Goal: Feedback & Contribution: Leave review/rating

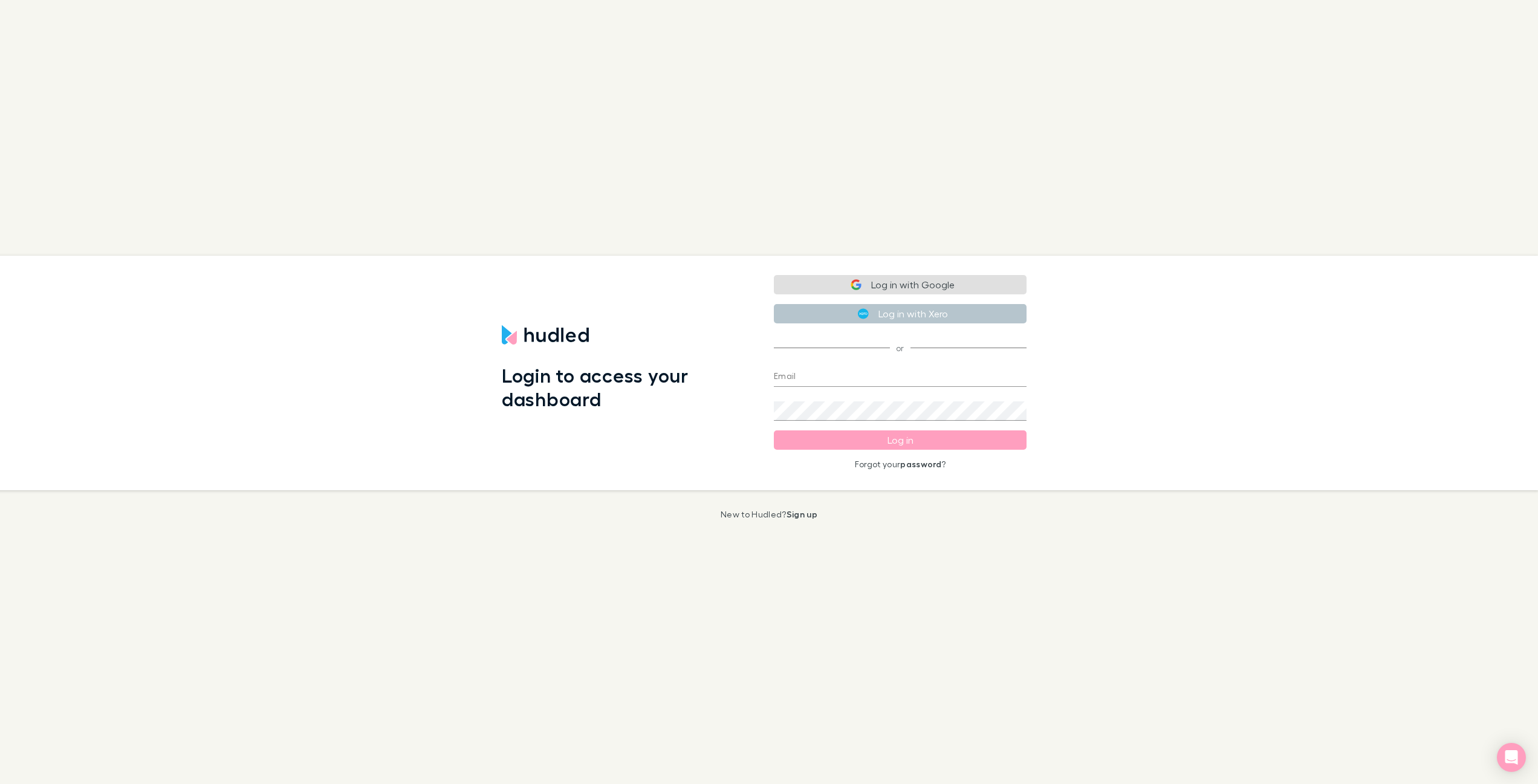
click at [914, 282] on button "Log in with Google" at bounding box center [900, 285] width 253 height 19
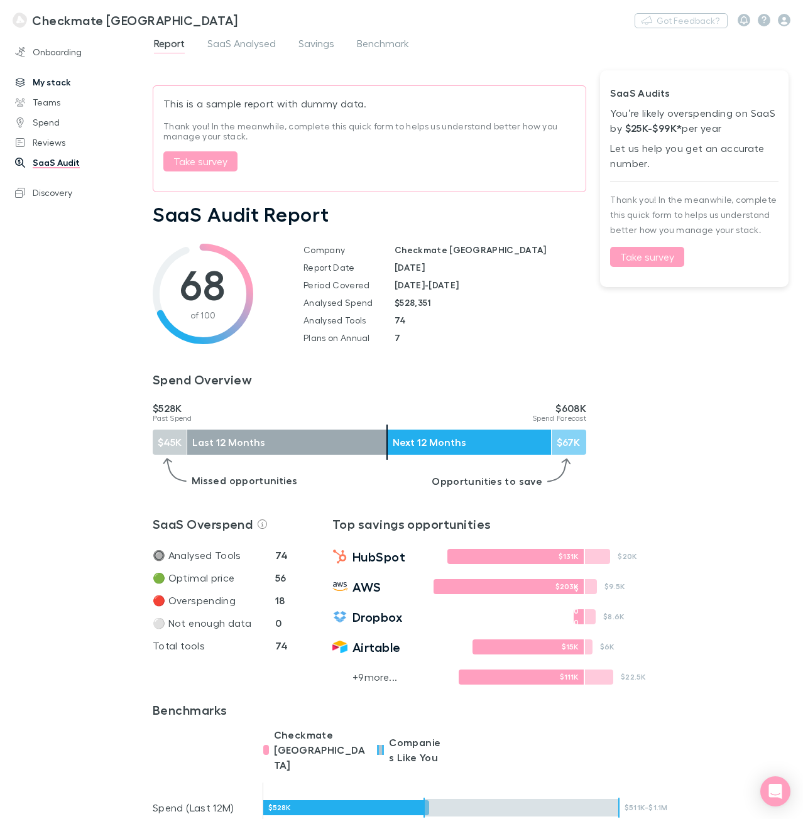
click at [55, 80] on link "My stack" at bounding box center [81, 82] width 157 height 20
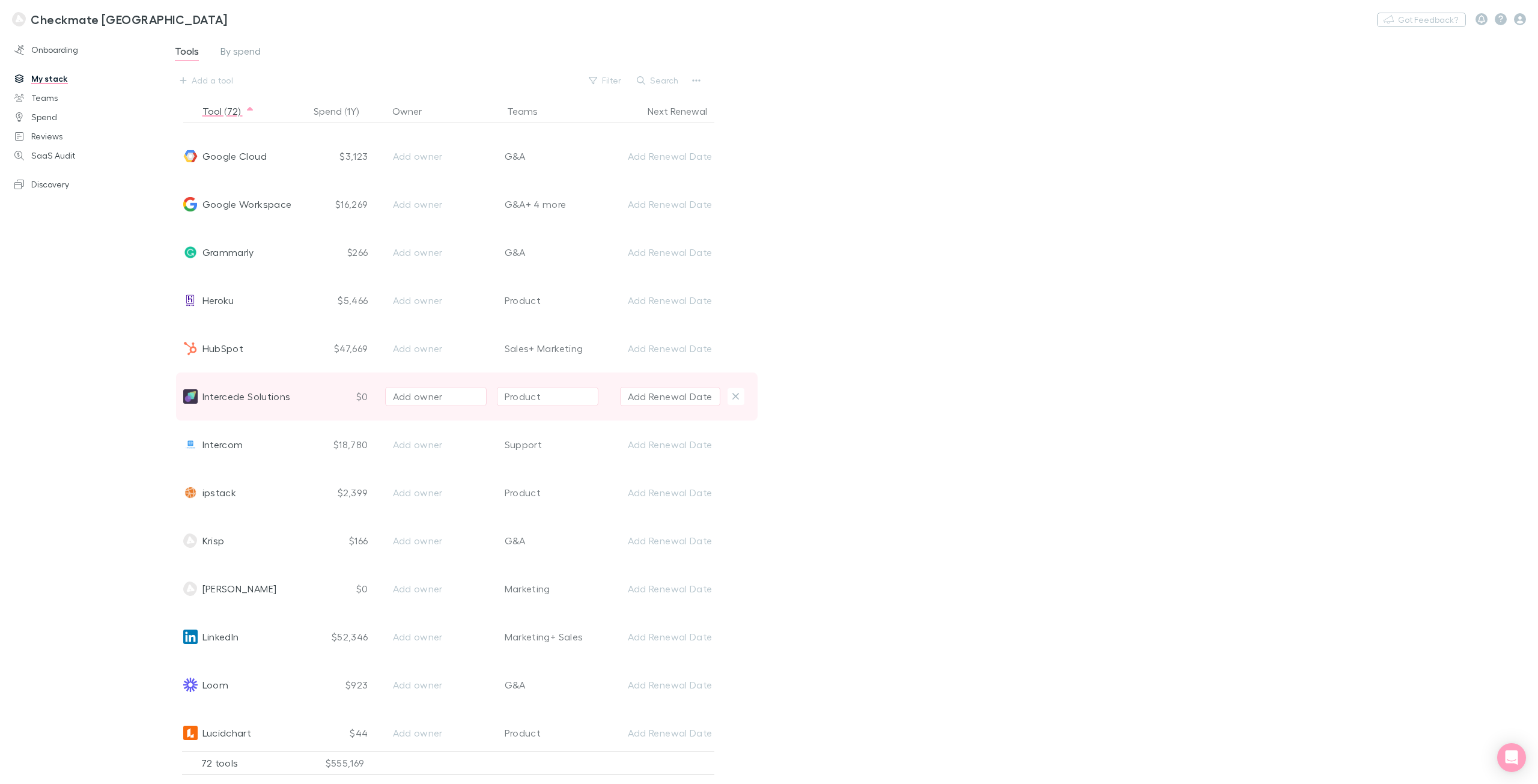
scroll to position [1442, 0]
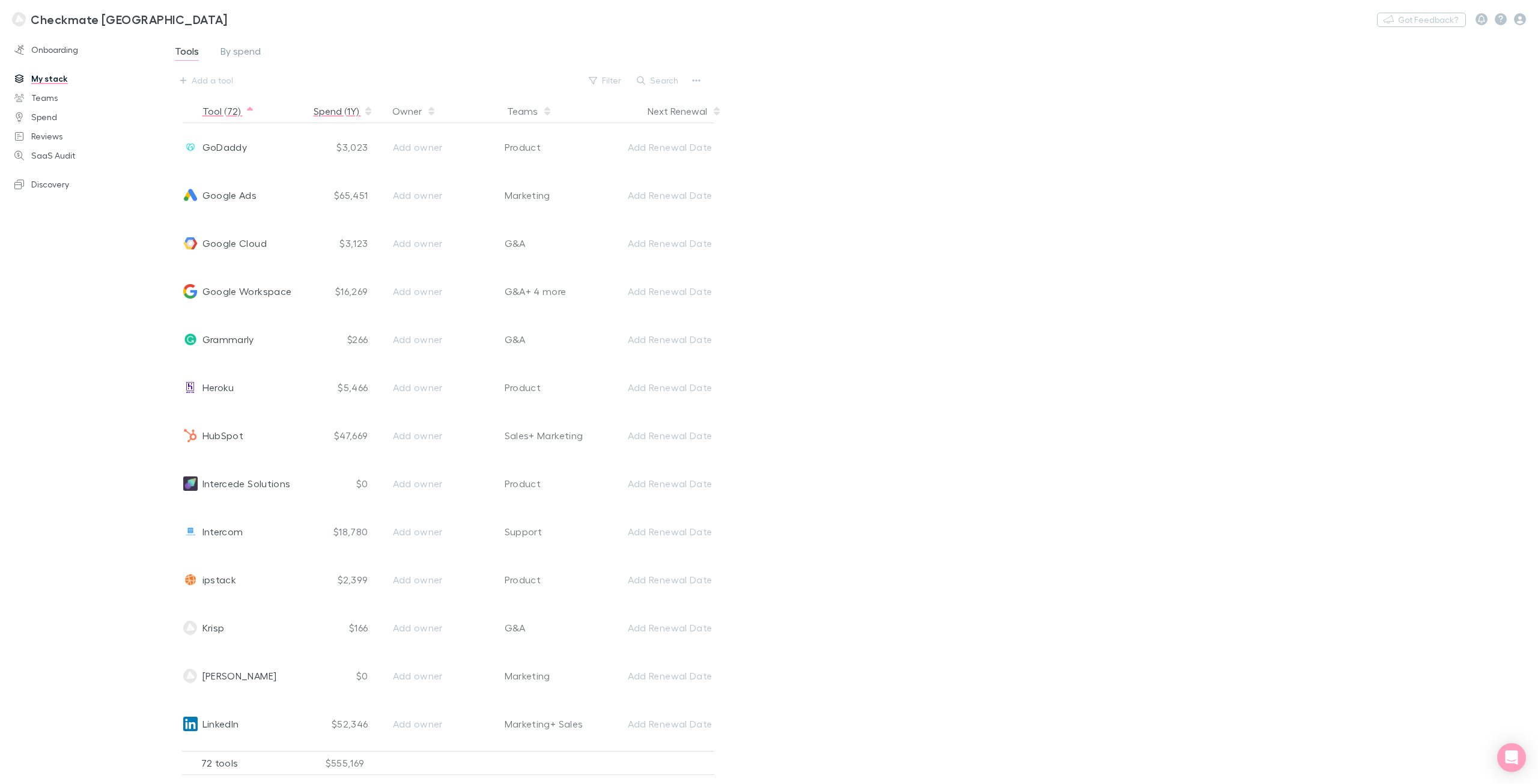
click at [345, 106] on button "Spend (1Y)" at bounding box center [343, 111] width 59 height 24
click at [349, 114] on button "Spend (1Y)" at bounding box center [343, 111] width 59 height 24
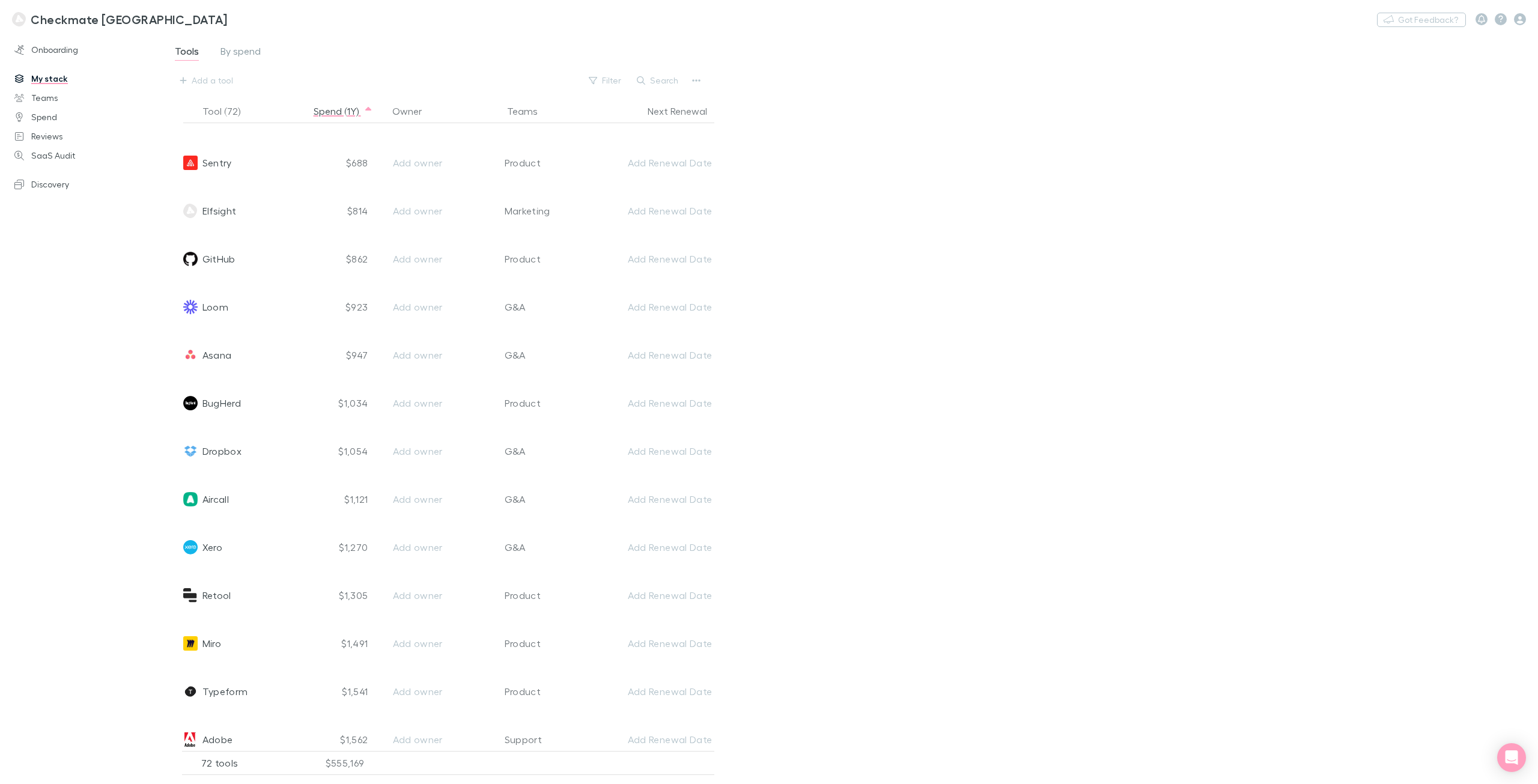
scroll to position [600, 0]
click at [327, 108] on button "Spend (1Y)" at bounding box center [343, 111] width 59 height 24
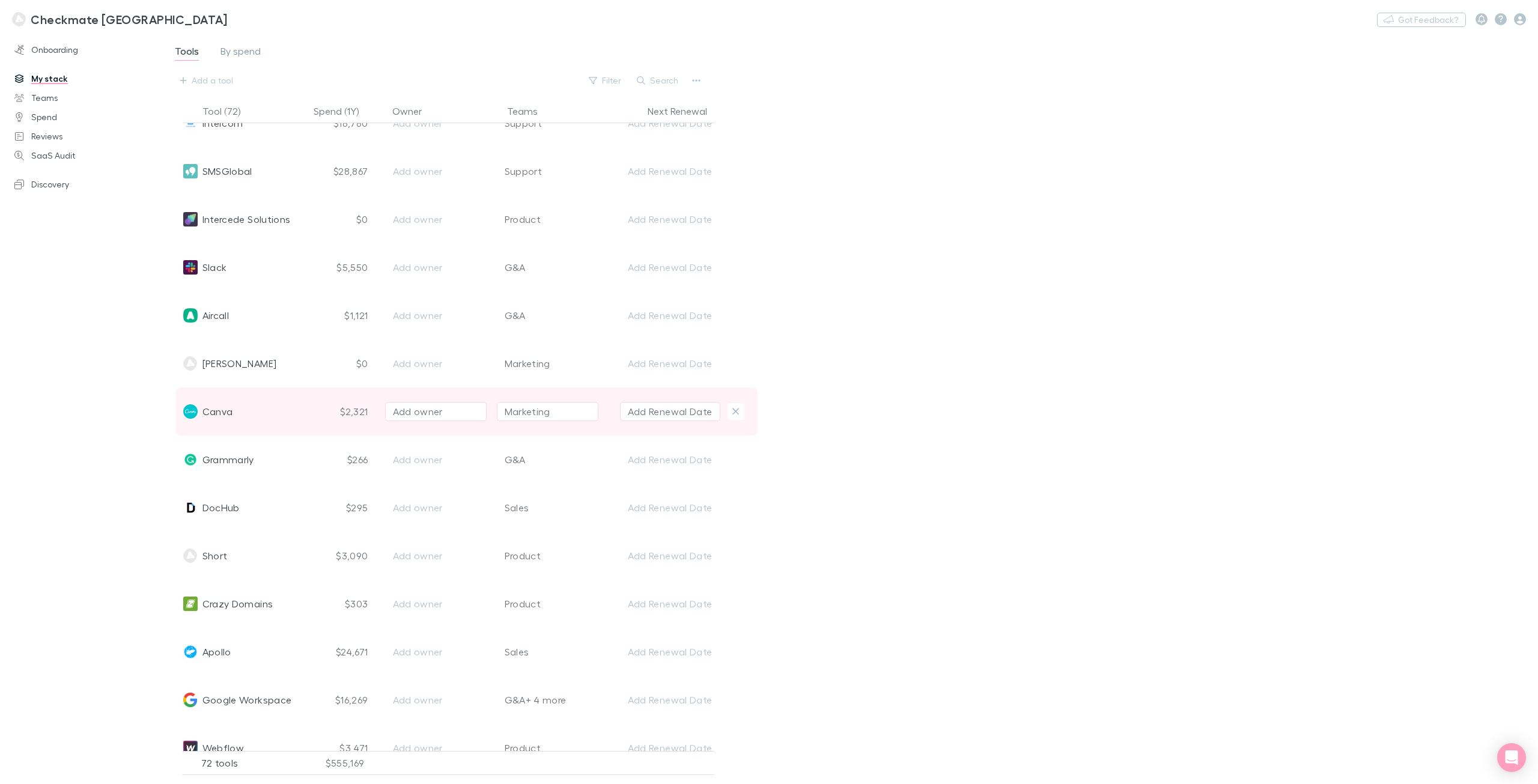
scroll to position [0, 0]
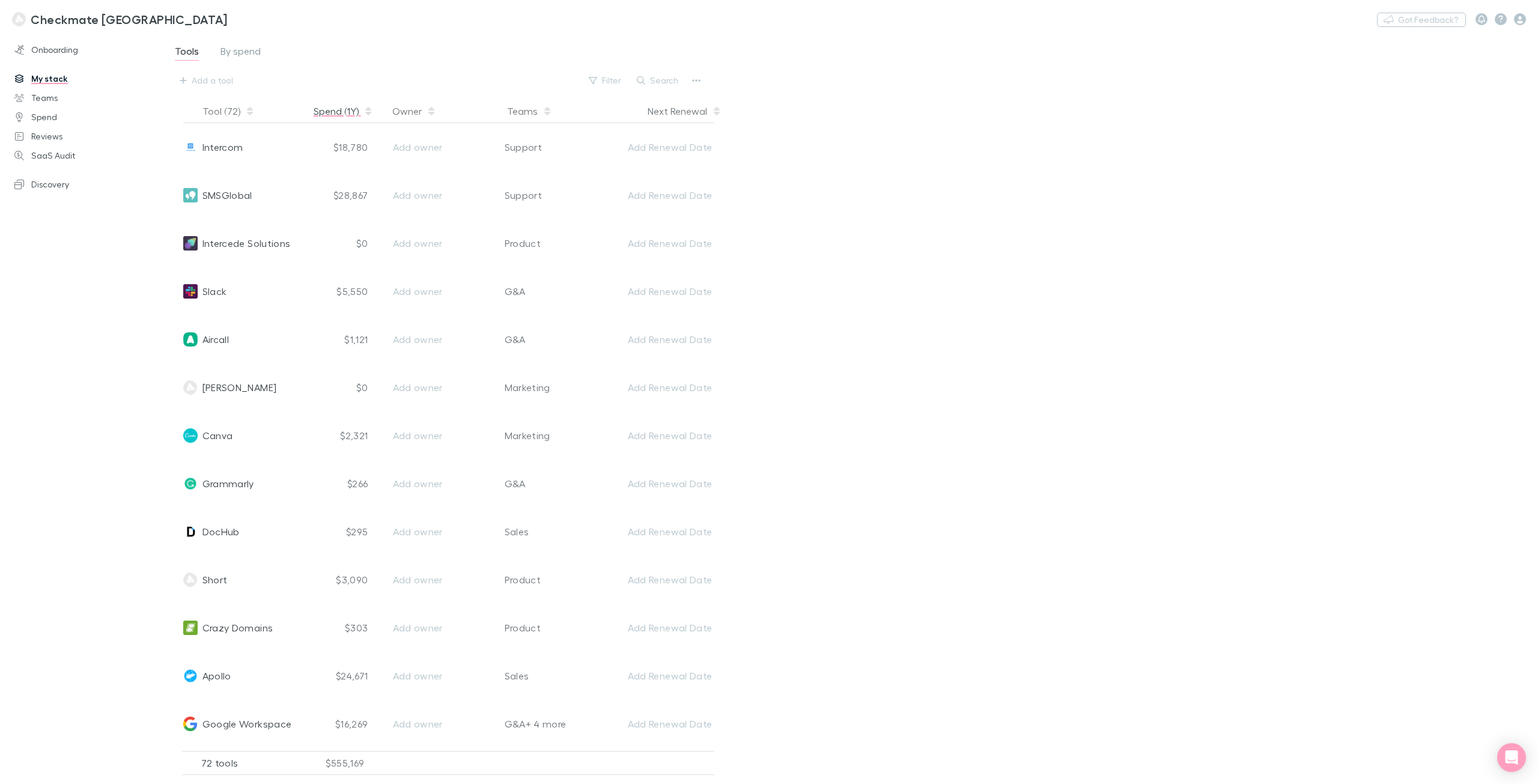
click at [325, 117] on button "Spend (1Y)" at bounding box center [343, 111] width 59 height 24
click at [41, 122] on link "Spend" at bounding box center [85, 117] width 165 height 19
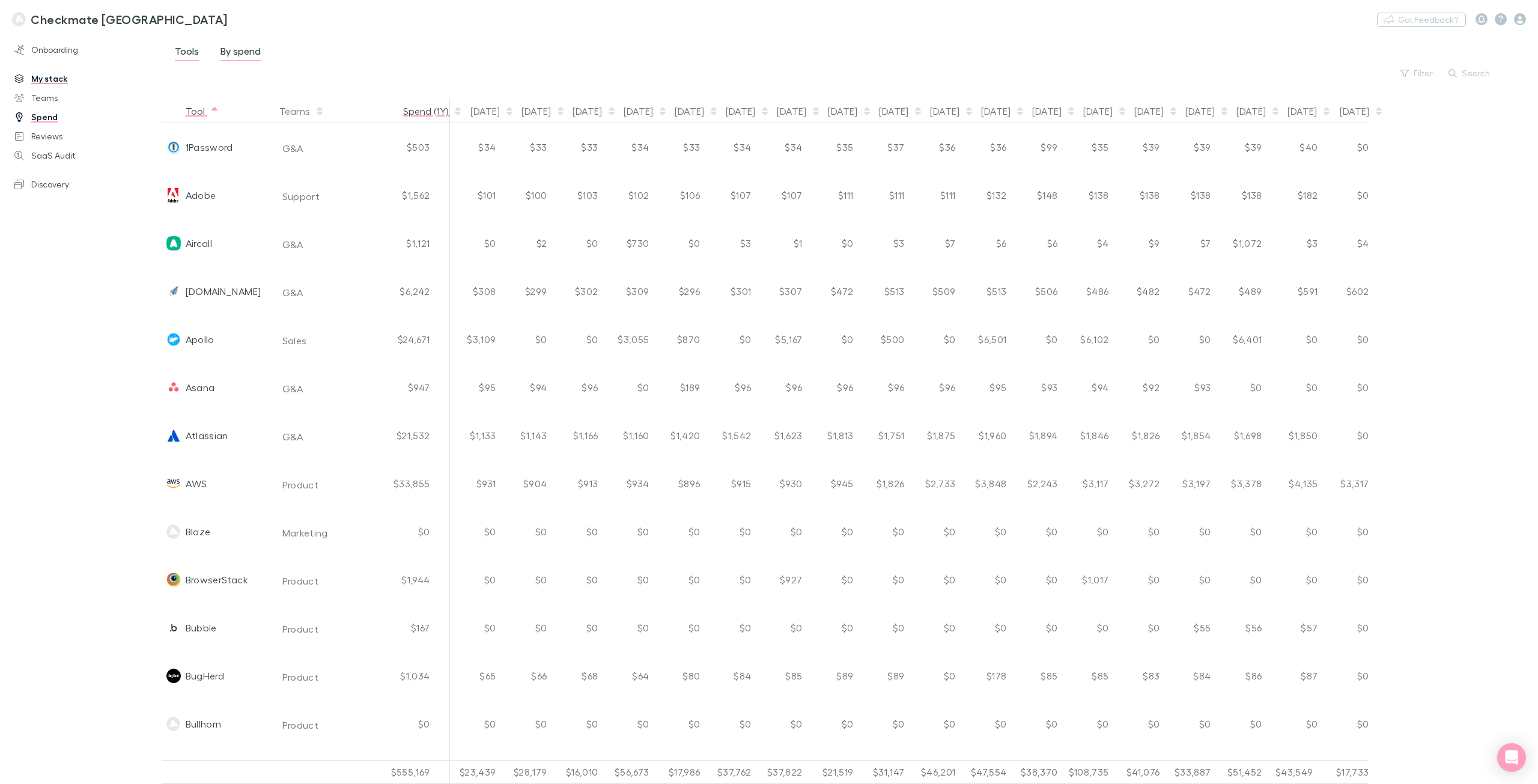
click at [430, 109] on button "Spend (1Y)" at bounding box center [432, 111] width 59 height 24
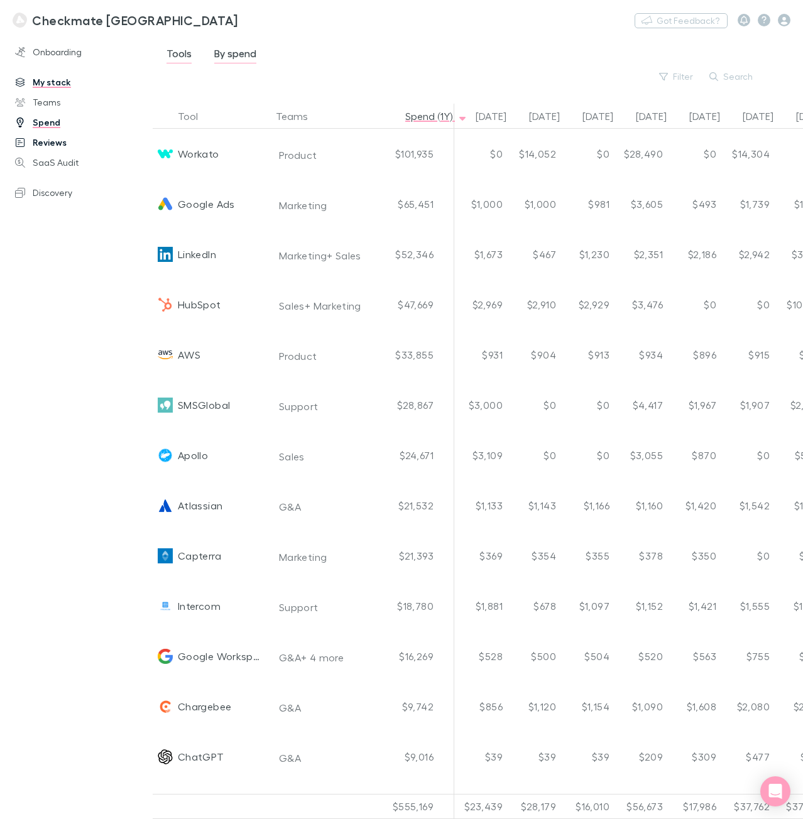
click at [50, 139] on link "Reviews" at bounding box center [81, 143] width 157 height 20
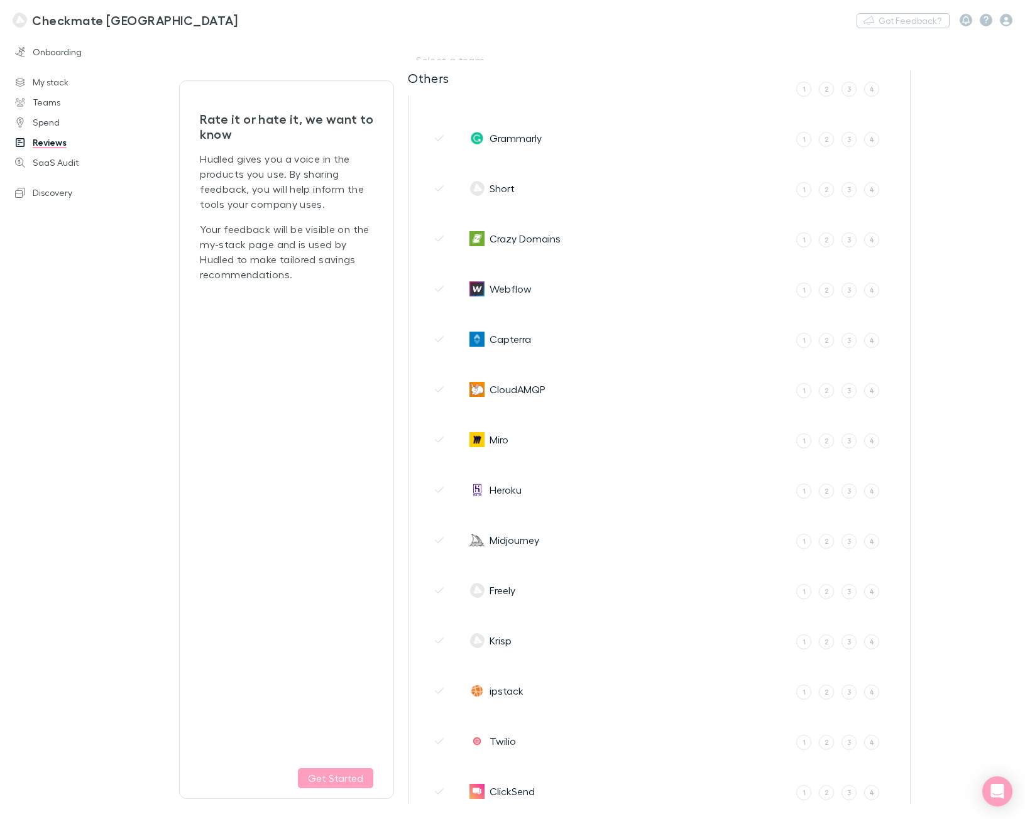
scroll to position [879, 0]
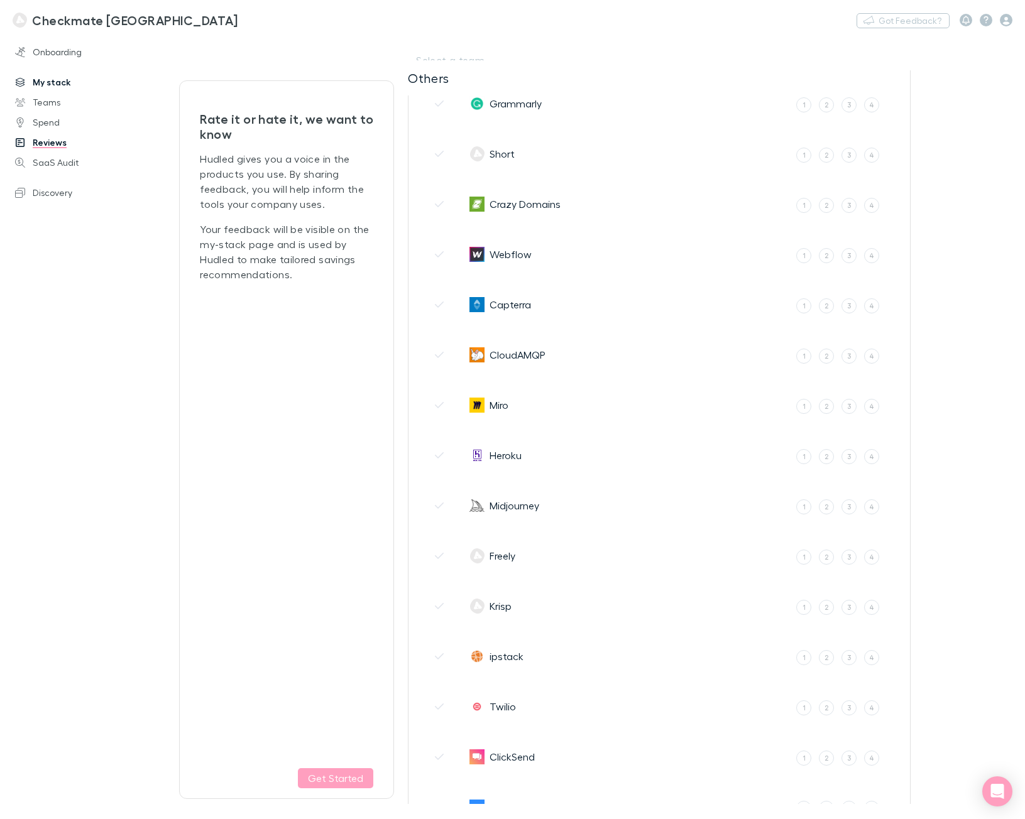
click at [45, 89] on link "My stack" at bounding box center [84, 82] width 163 height 20
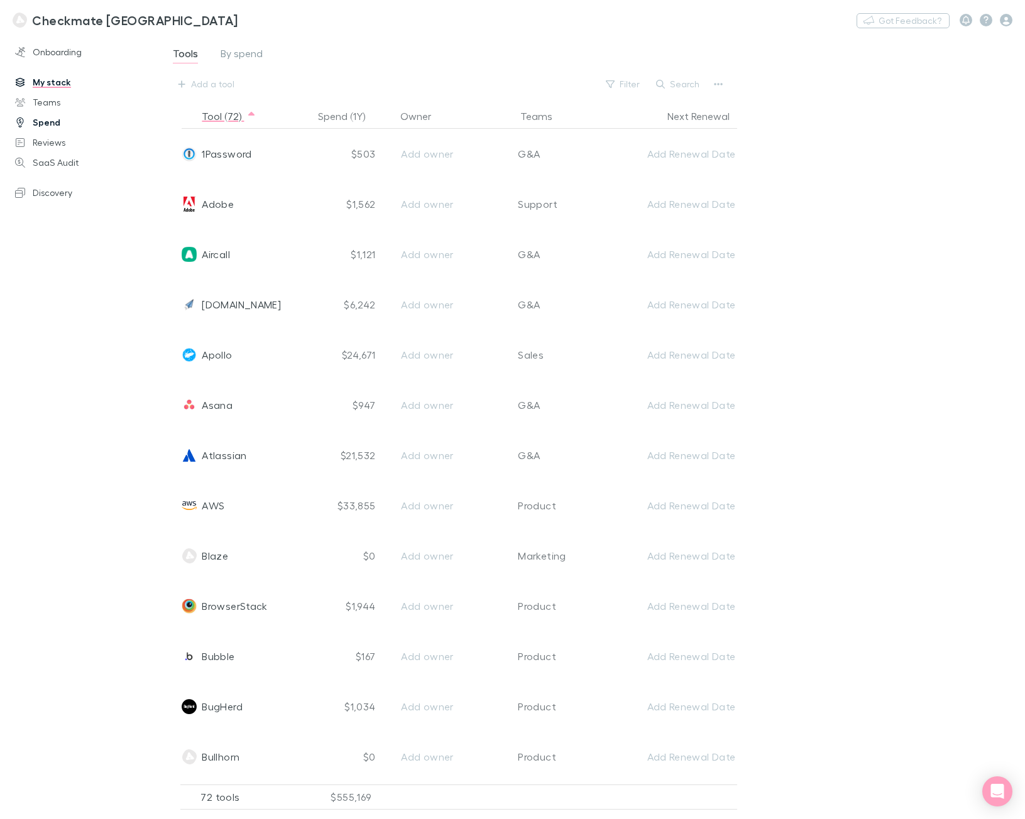
click at [52, 126] on link "Spend" at bounding box center [84, 122] width 163 height 20
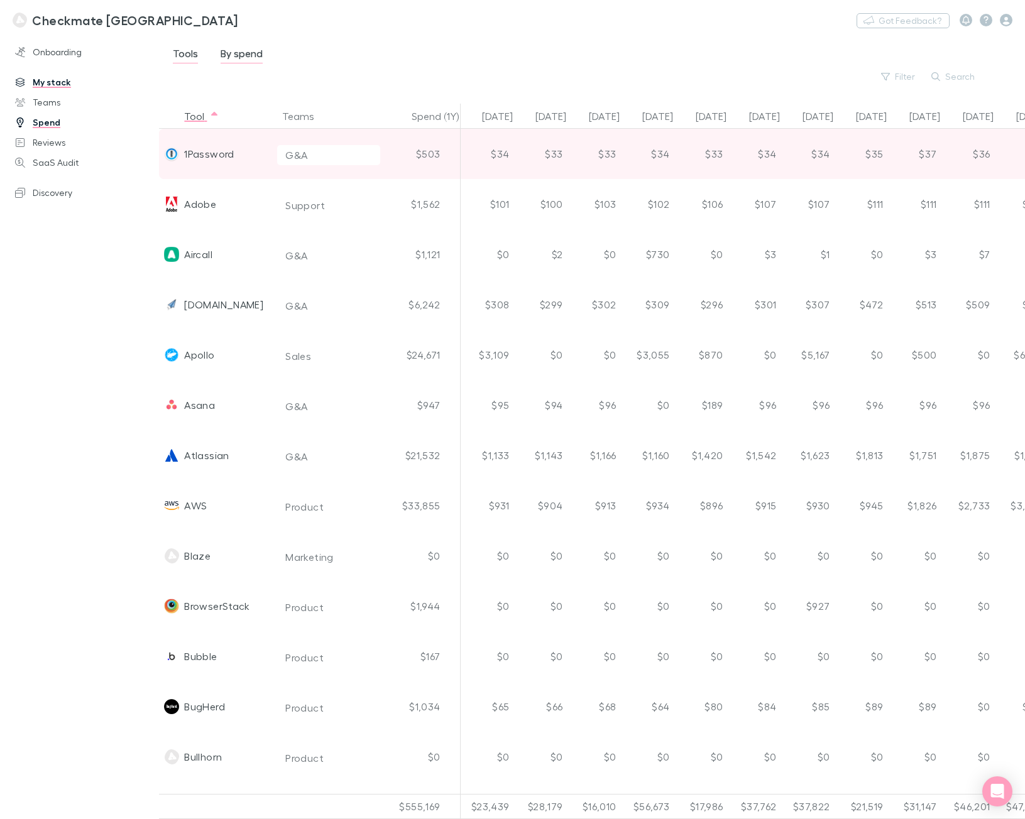
scroll to position [0, 449]
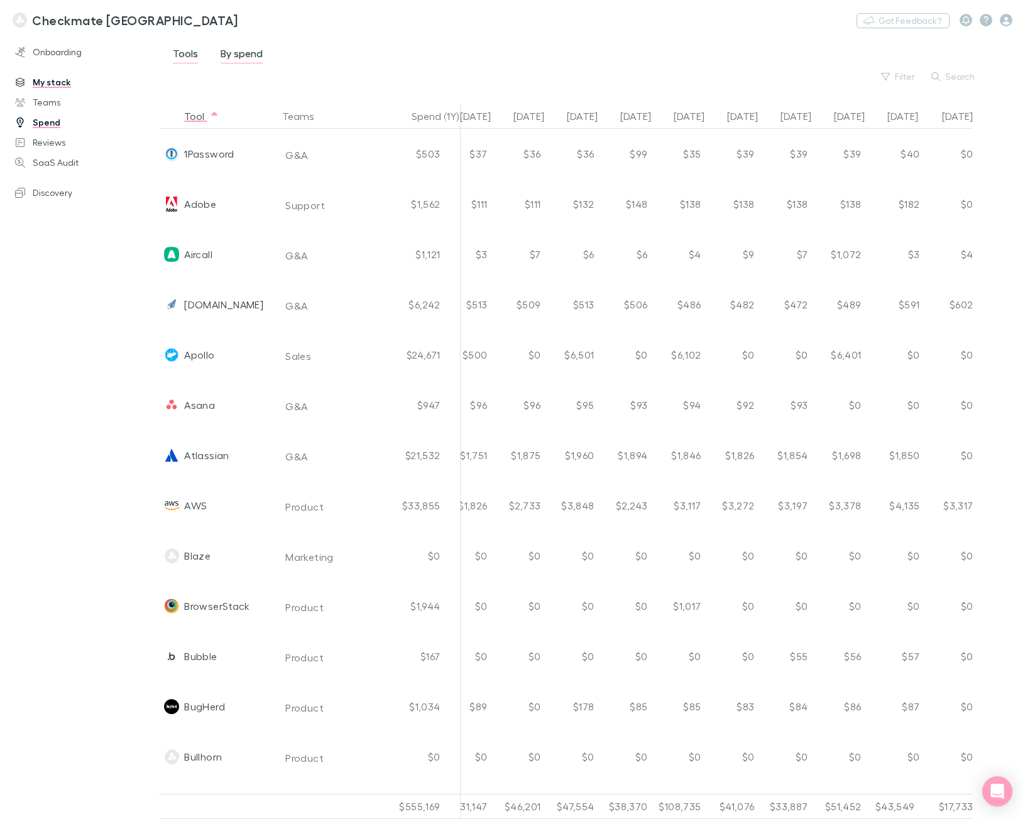
click at [905, 68] on div "Tools By spend Filter Search" at bounding box center [587, 64] width 833 height 39
click at [910, 75] on button "Filter" at bounding box center [898, 76] width 48 height 15
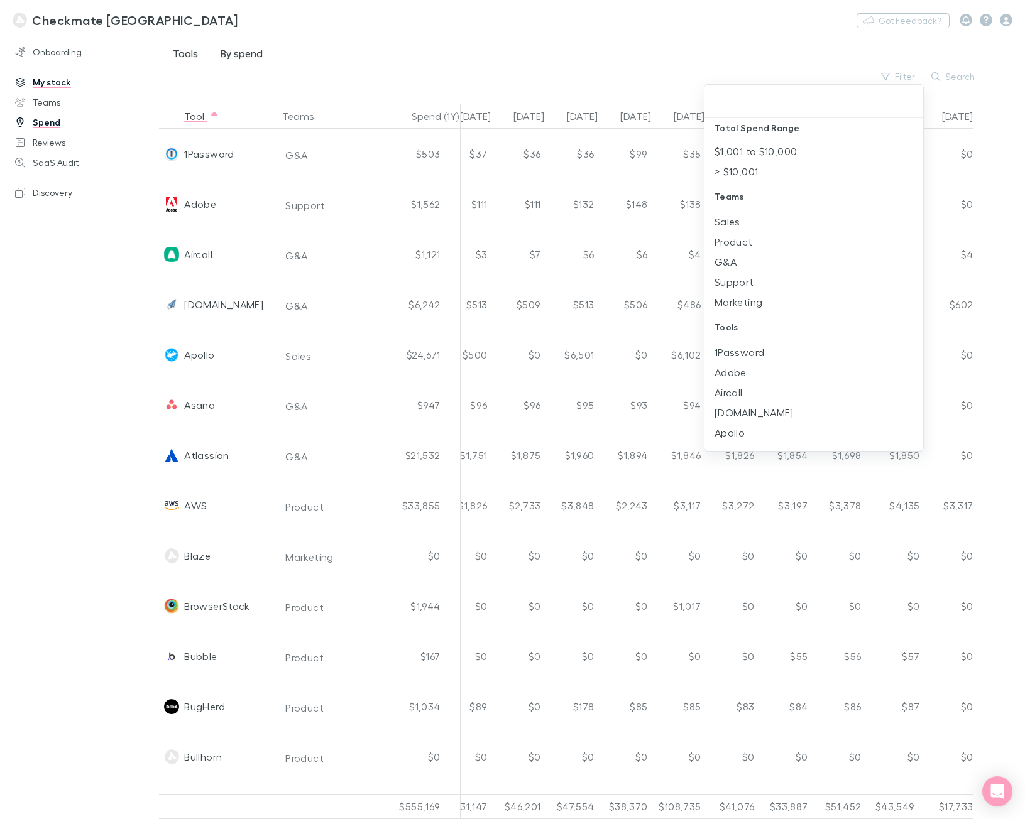
scroll to position [0, 0]
click at [692, 28] on div at bounding box center [512, 409] width 1025 height 819
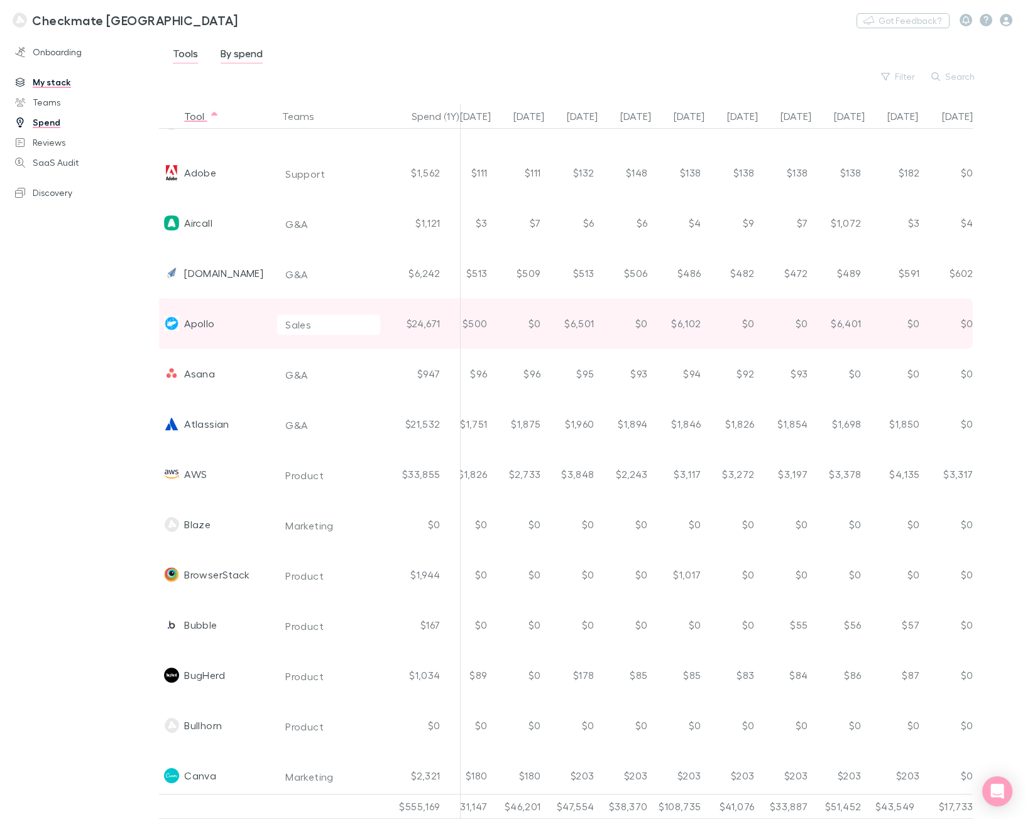
scroll to position [0, 449]
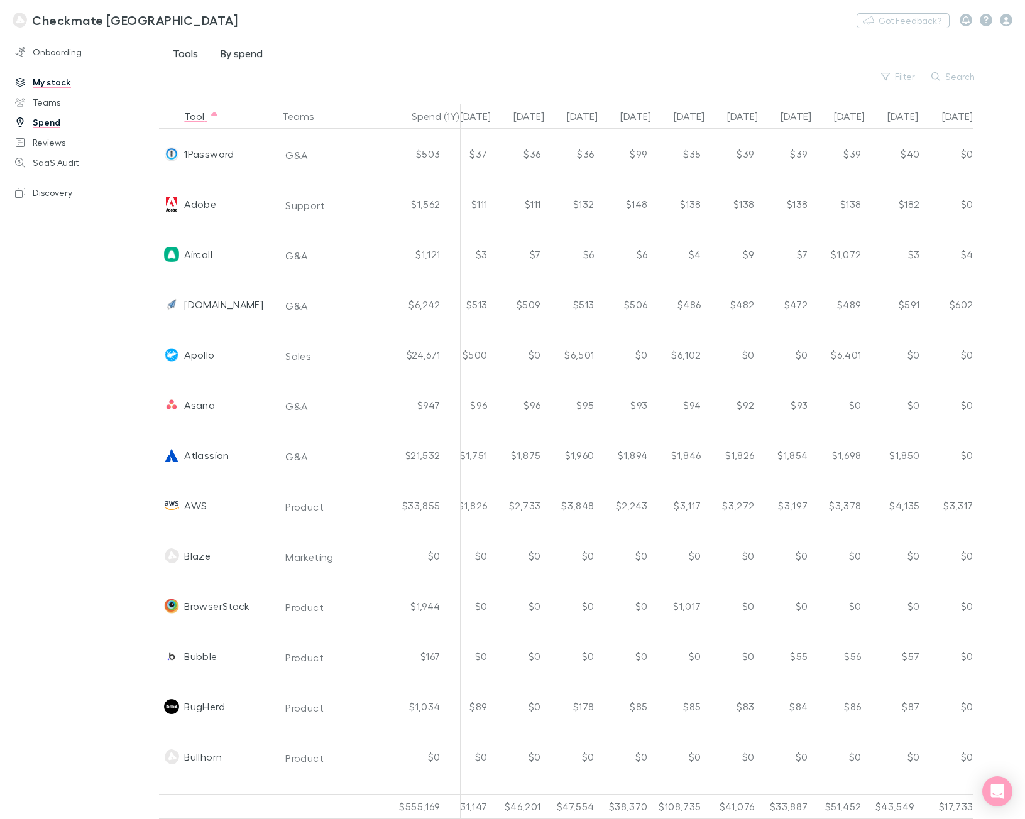
click at [57, 360] on div "Onboarding My stack Teams Spend Reviews SaaS Audit Discovery" at bounding box center [84, 424] width 168 height 769
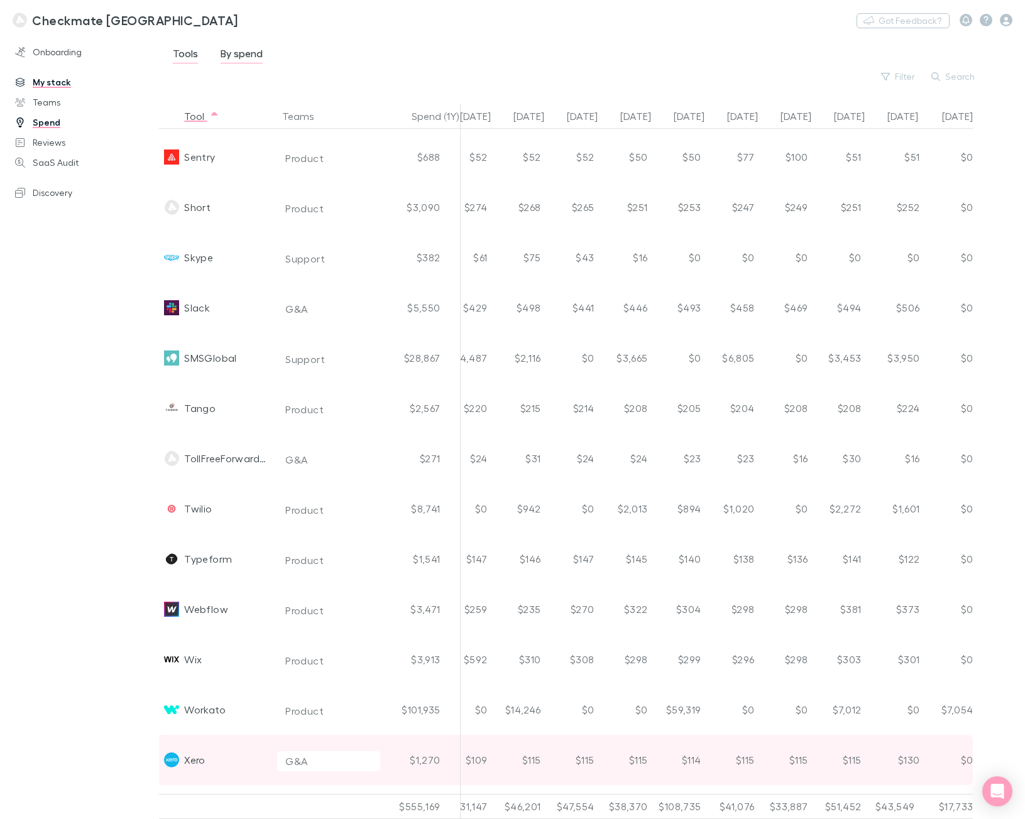
scroll to position [2966, 449]
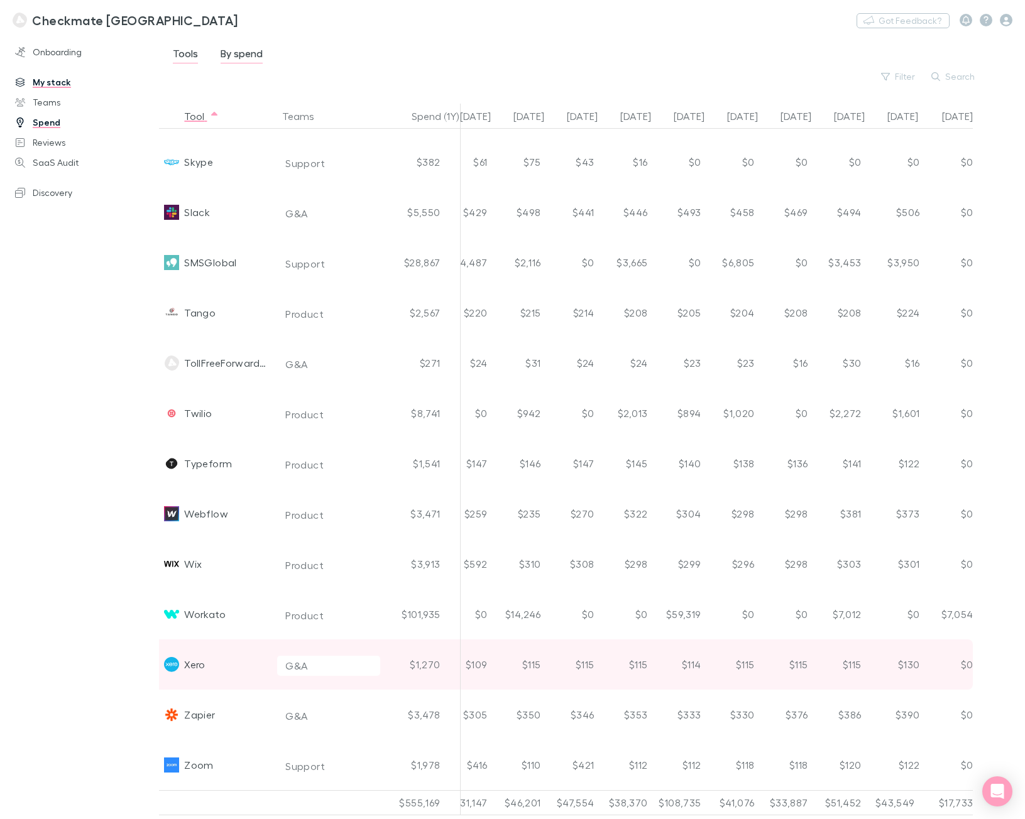
click at [203, 665] on div "Xero" at bounding box center [194, 664] width 21 height 50
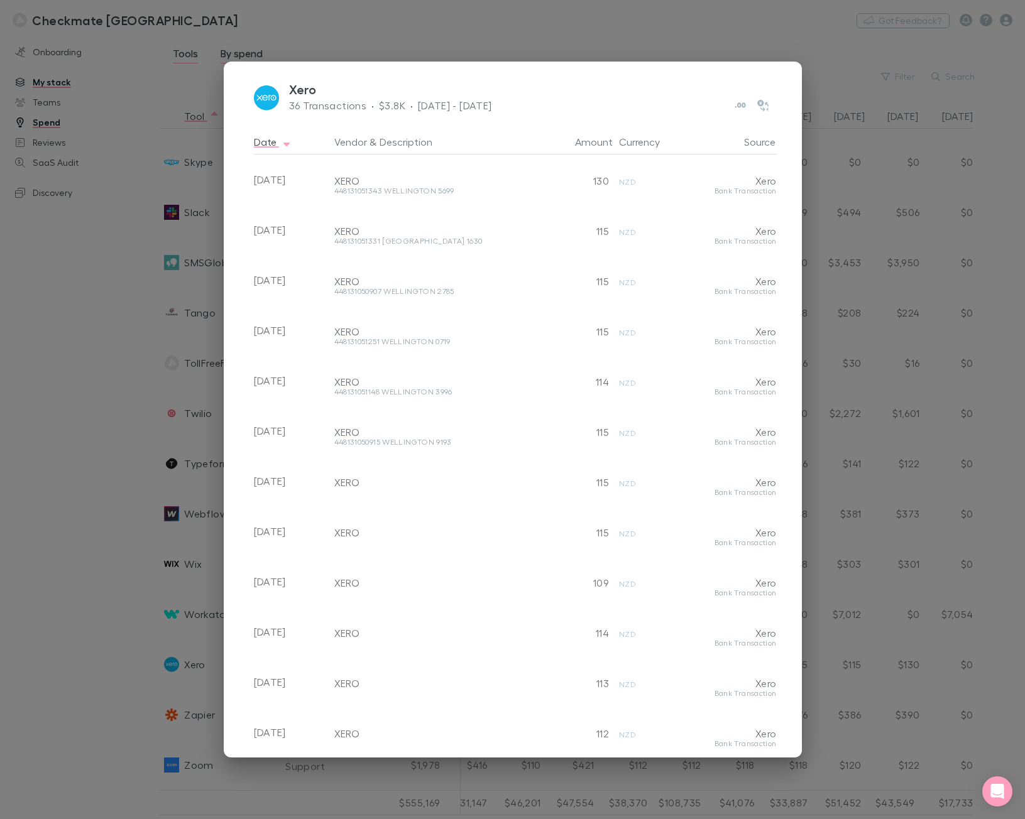
click at [107, 522] on div "Xero 36 Transactions · $3.8K · [DATE] - [DATE] Date Vendor & Description Amount…" at bounding box center [512, 409] width 1025 height 819
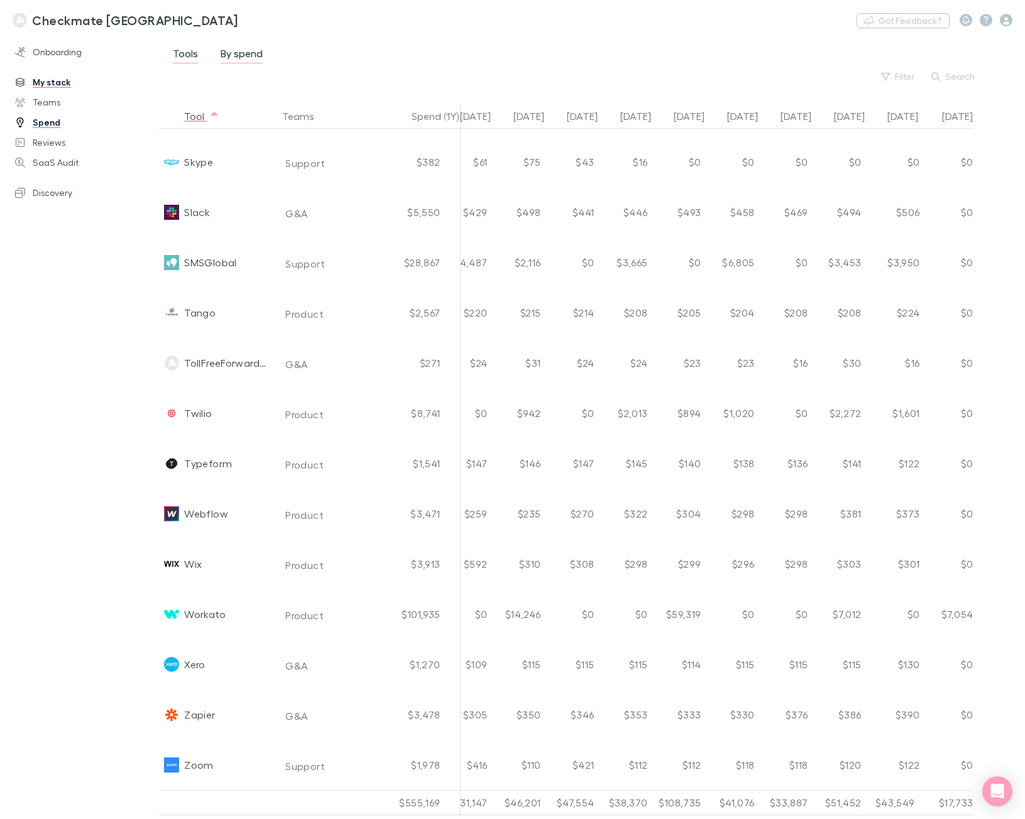
click at [50, 77] on link "My stack" at bounding box center [84, 82] width 163 height 20
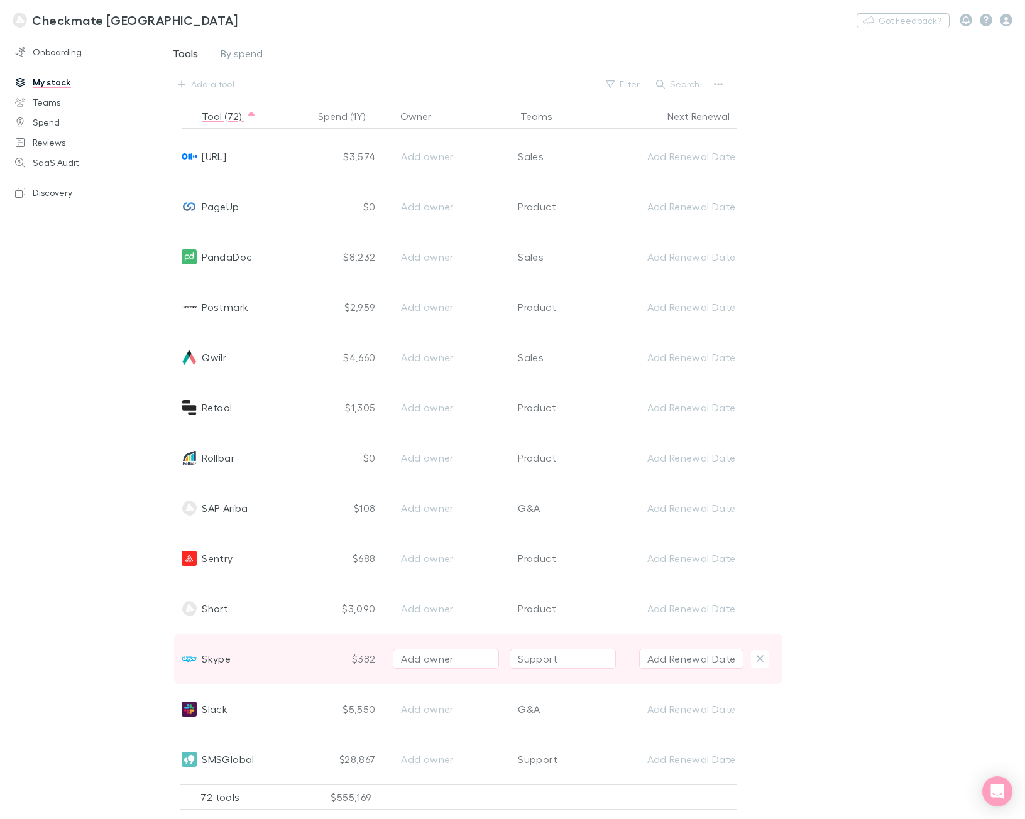
scroll to position [2962, 0]
click at [262, 662] on div "Xero" at bounding box center [245, 659] width 127 height 50
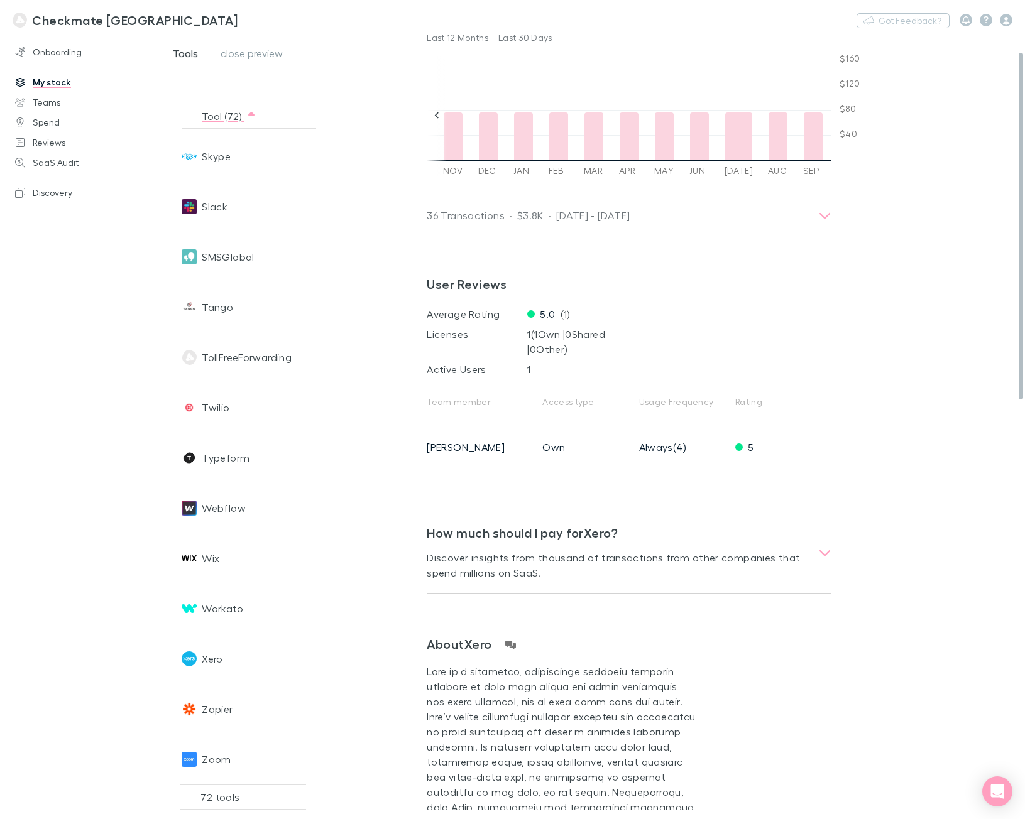
scroll to position [314, 0]
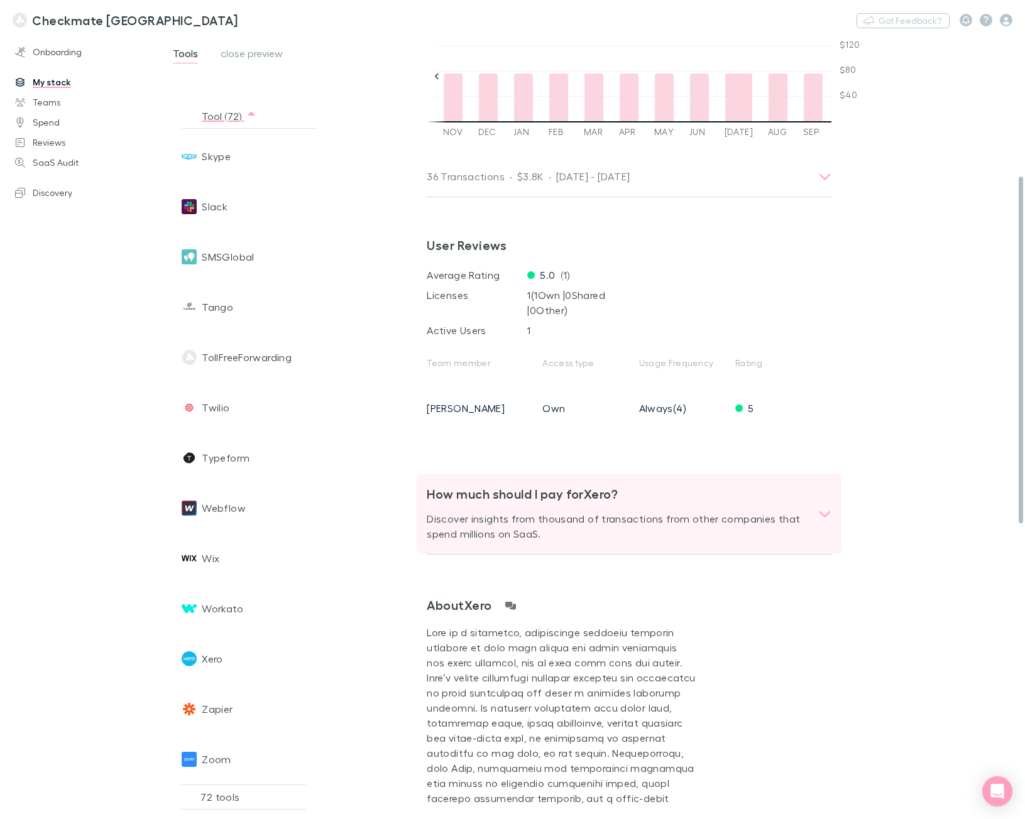
click at [812, 513] on div "How much should I pay for Xero ? Discover insights from thousand of transaction…" at bounding box center [622, 513] width 391 height 75
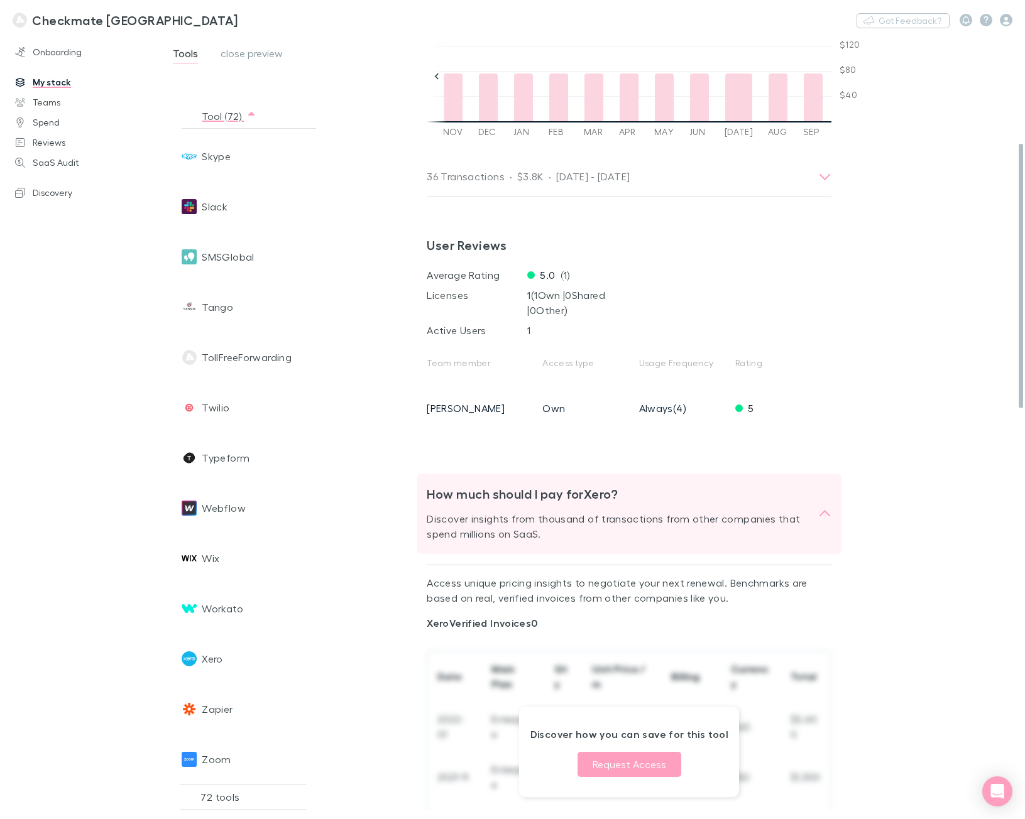
scroll to position [691, 0]
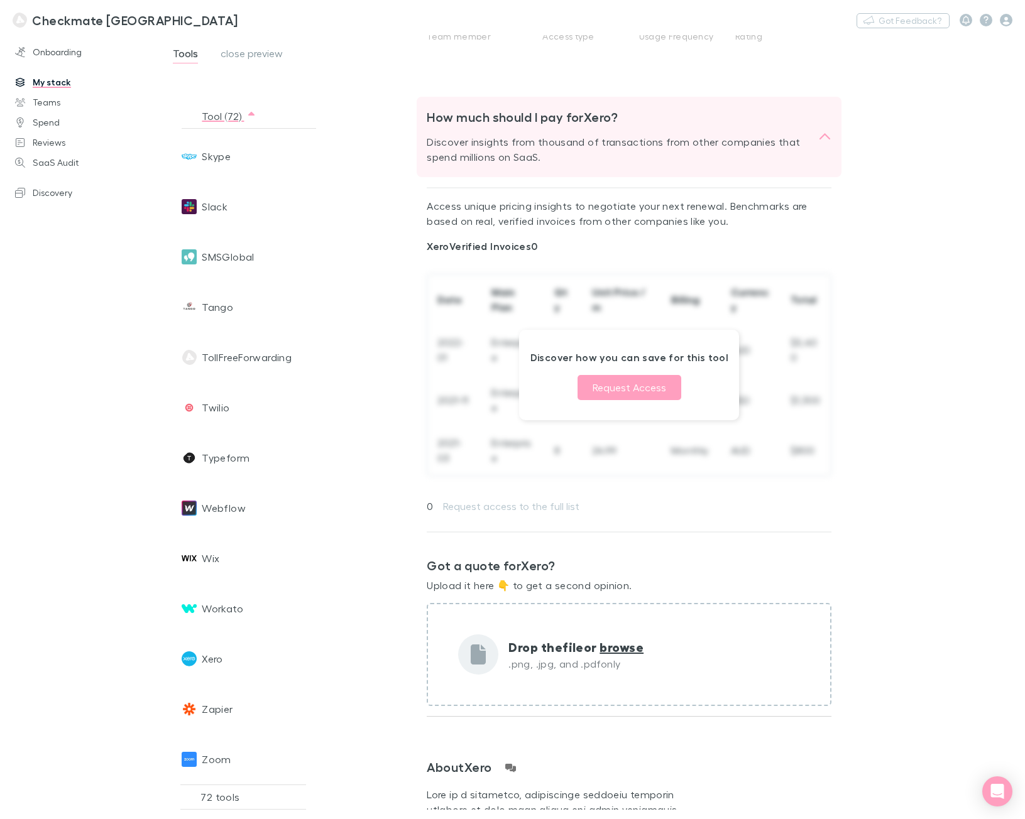
click at [818, 133] on icon at bounding box center [824, 136] width 13 height 15
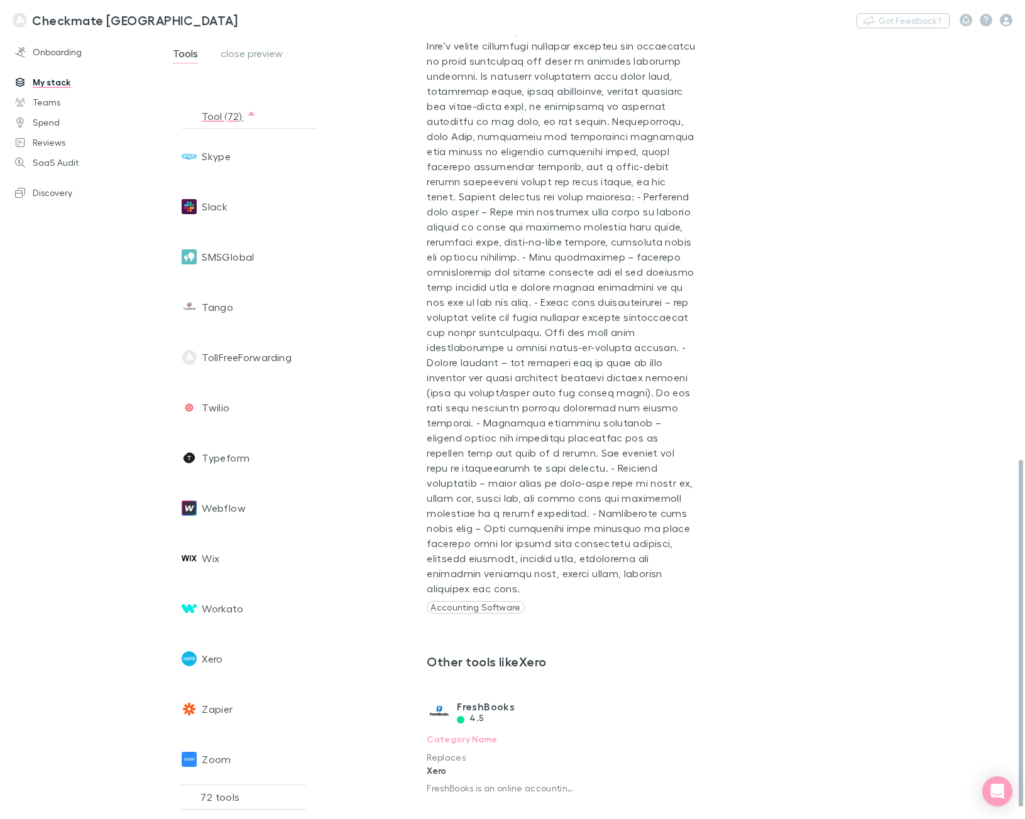
scroll to position [952, 0]
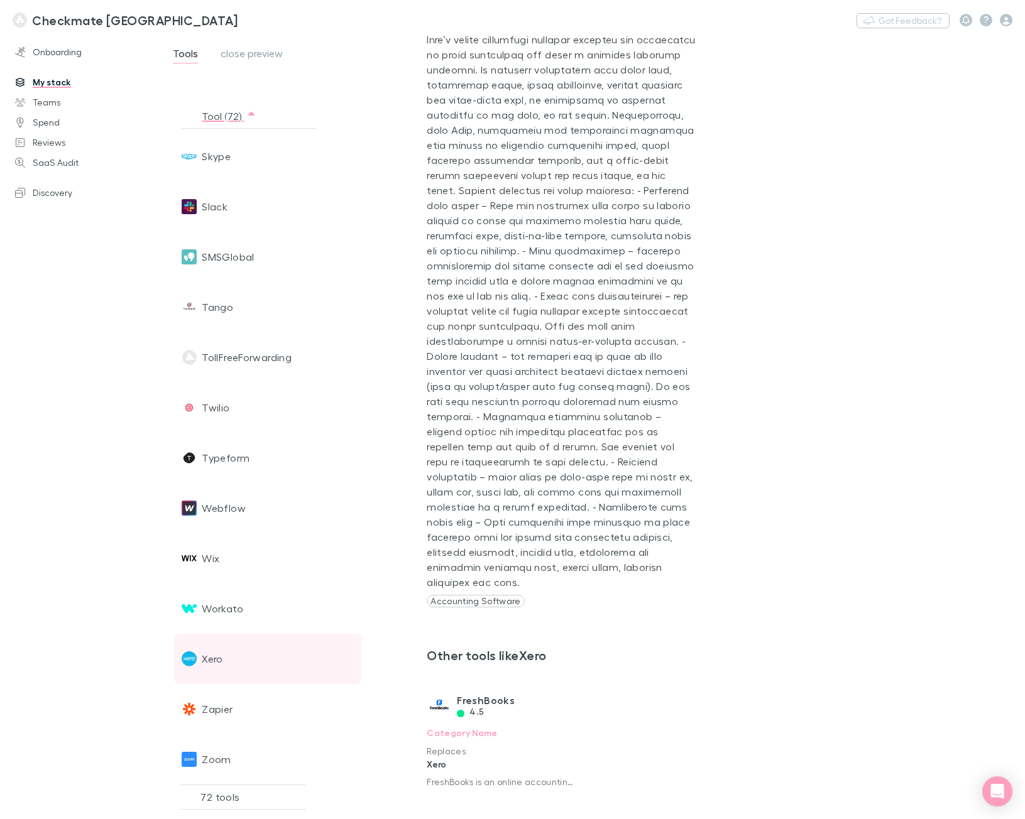
click at [245, 668] on div "Xero" at bounding box center [245, 659] width 127 height 50
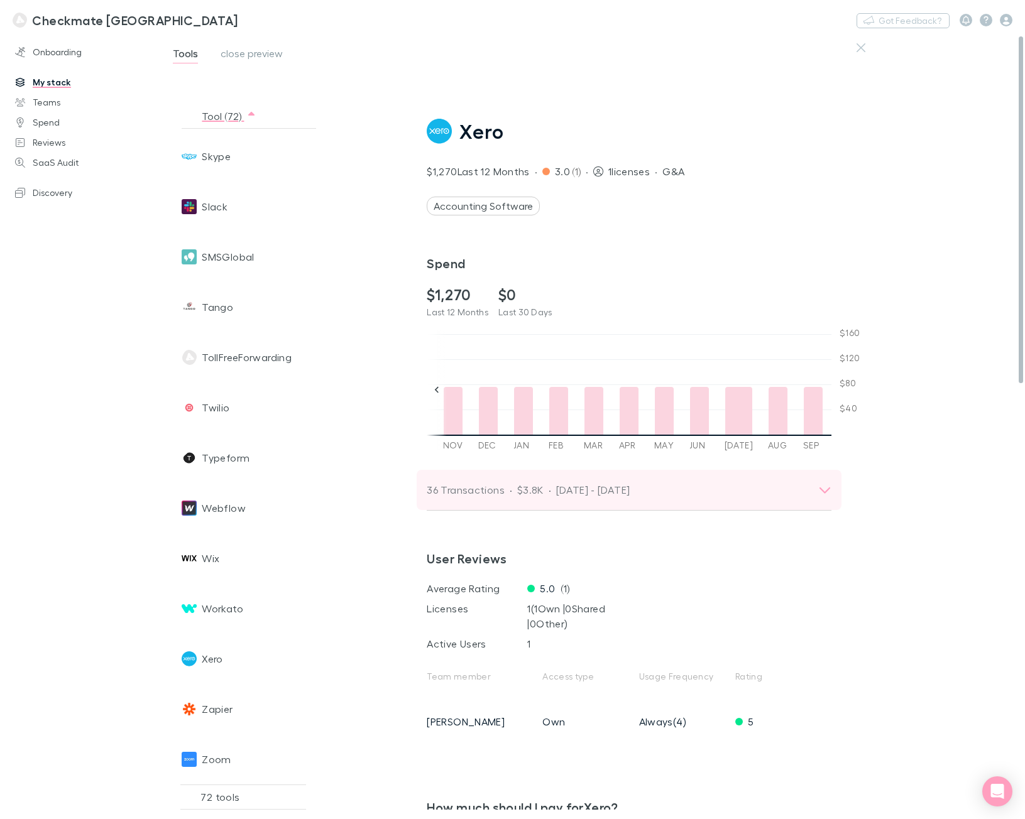
scroll to position [0, 0]
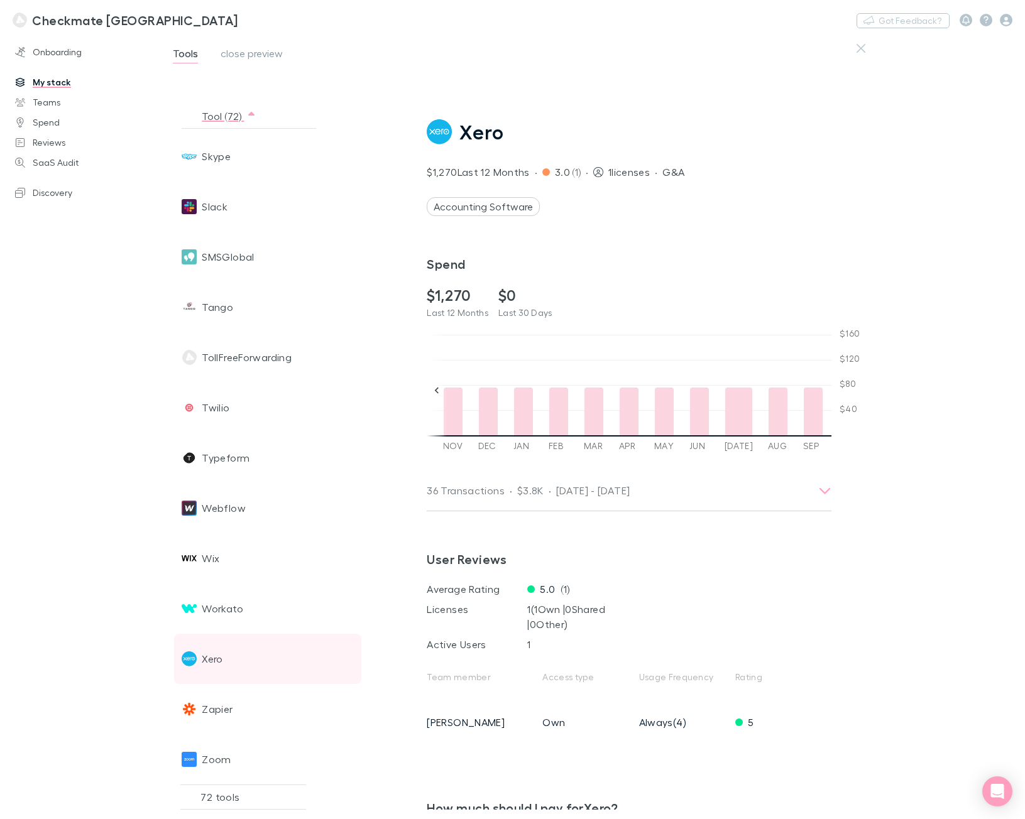
click at [206, 648] on span "Xero" at bounding box center [212, 659] width 21 height 50
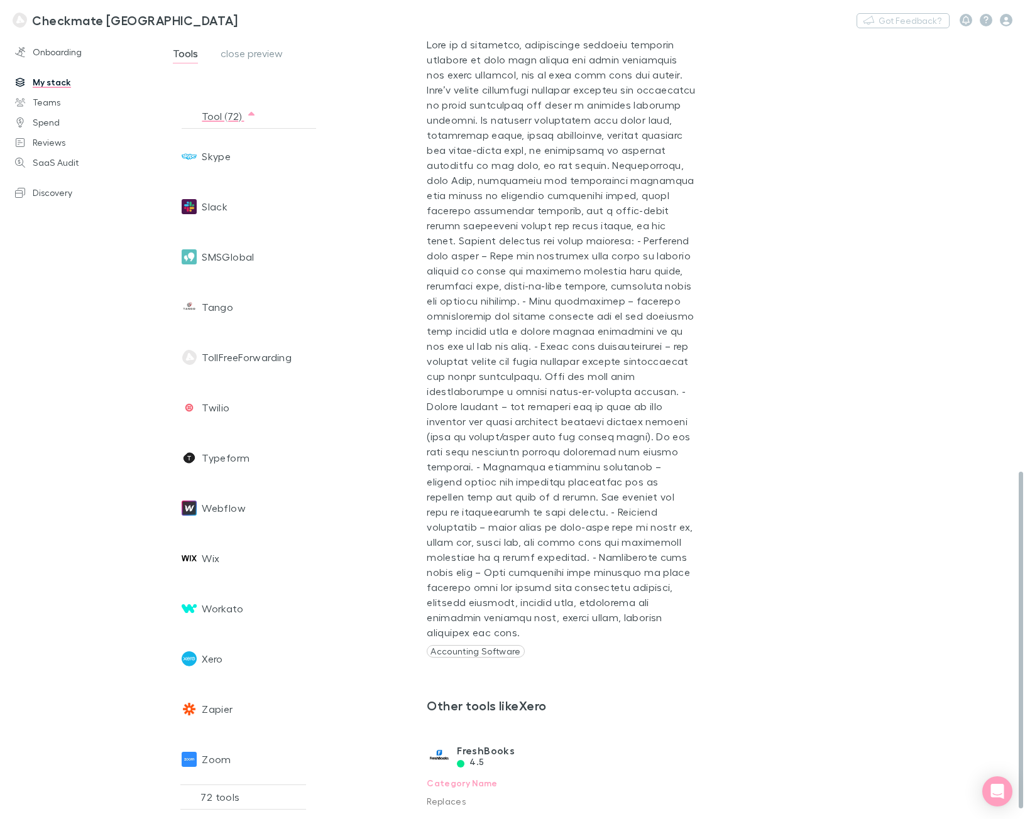
scroll to position [1003, 0]
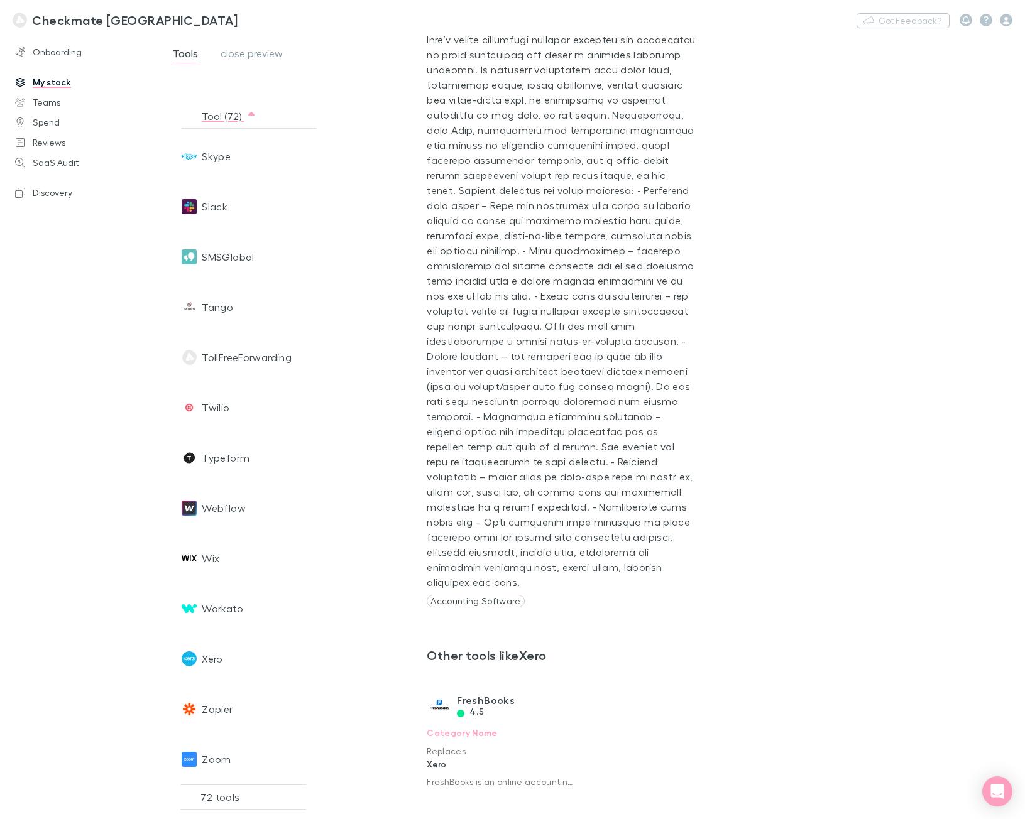
click at [229, 797] on div "72 tools" at bounding box center [243, 797] width 126 height 25
click at [53, 54] on link "Onboarding" at bounding box center [84, 52] width 163 height 20
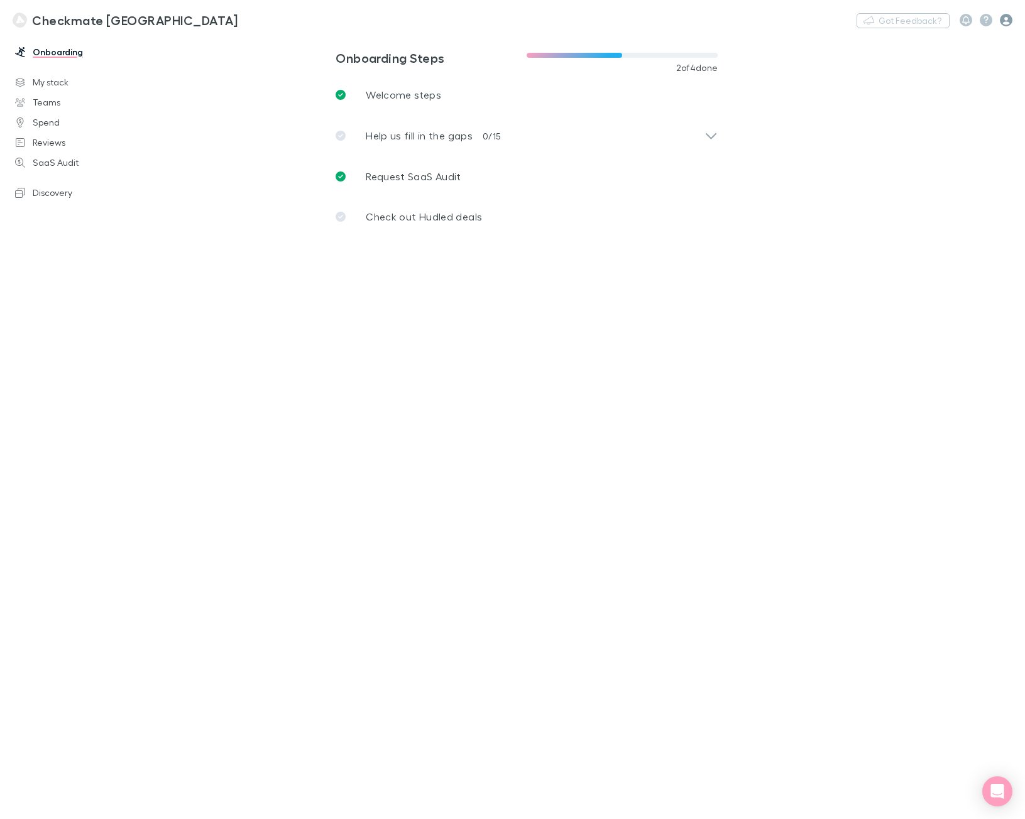
click at [1007, 18] on icon "button" at bounding box center [1005, 20] width 13 height 13
click at [888, 109] on span "My account" at bounding box center [925, 111] width 153 height 15
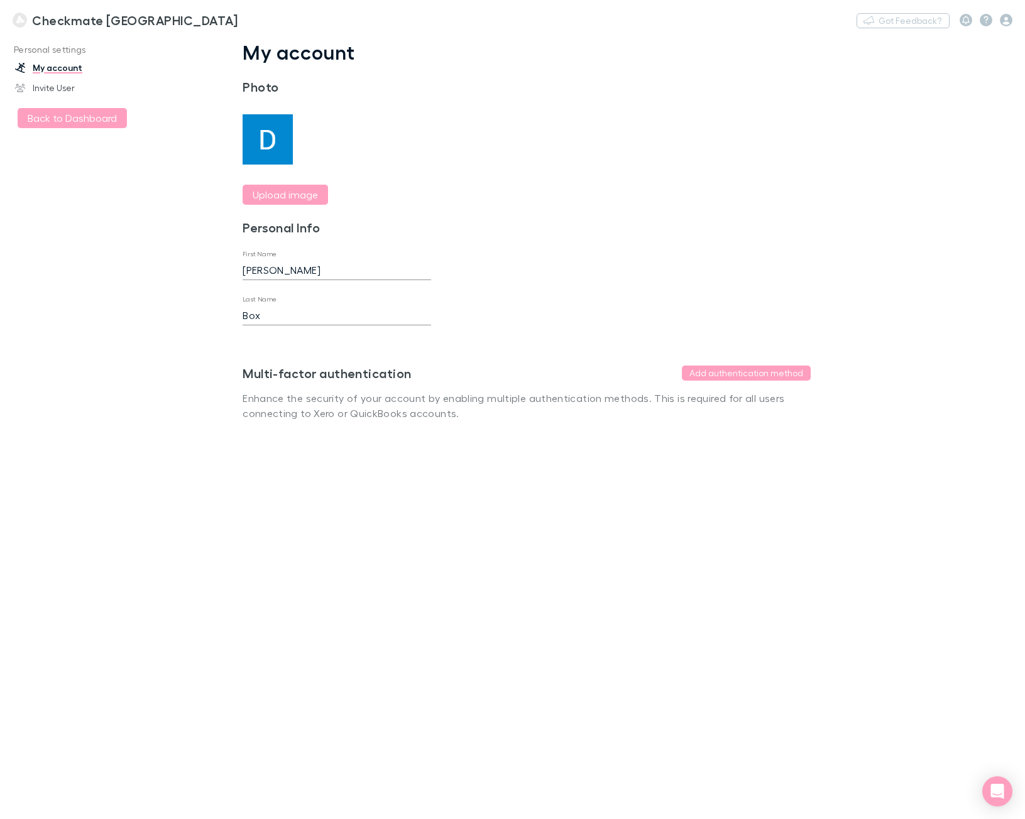
click at [78, 23] on h3 "Checkmate [GEOGRAPHIC_DATA]" at bounding box center [134, 20] width 205 height 15
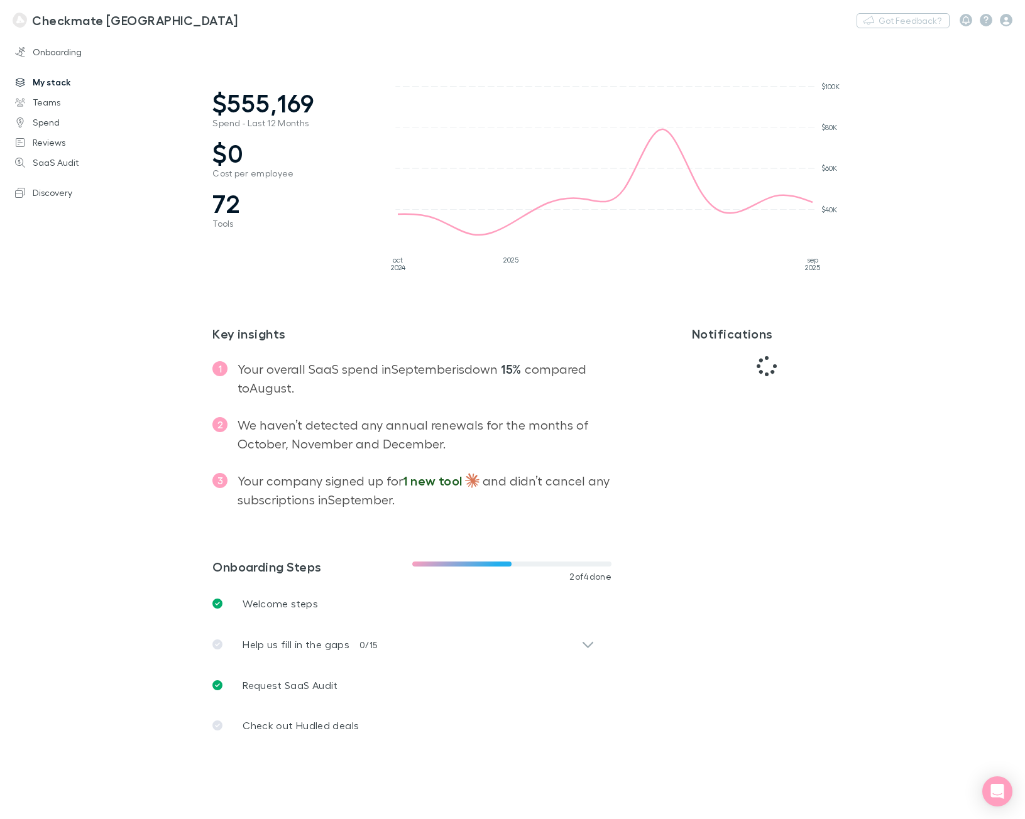
click at [59, 78] on link "My stack" at bounding box center [84, 82] width 163 height 20
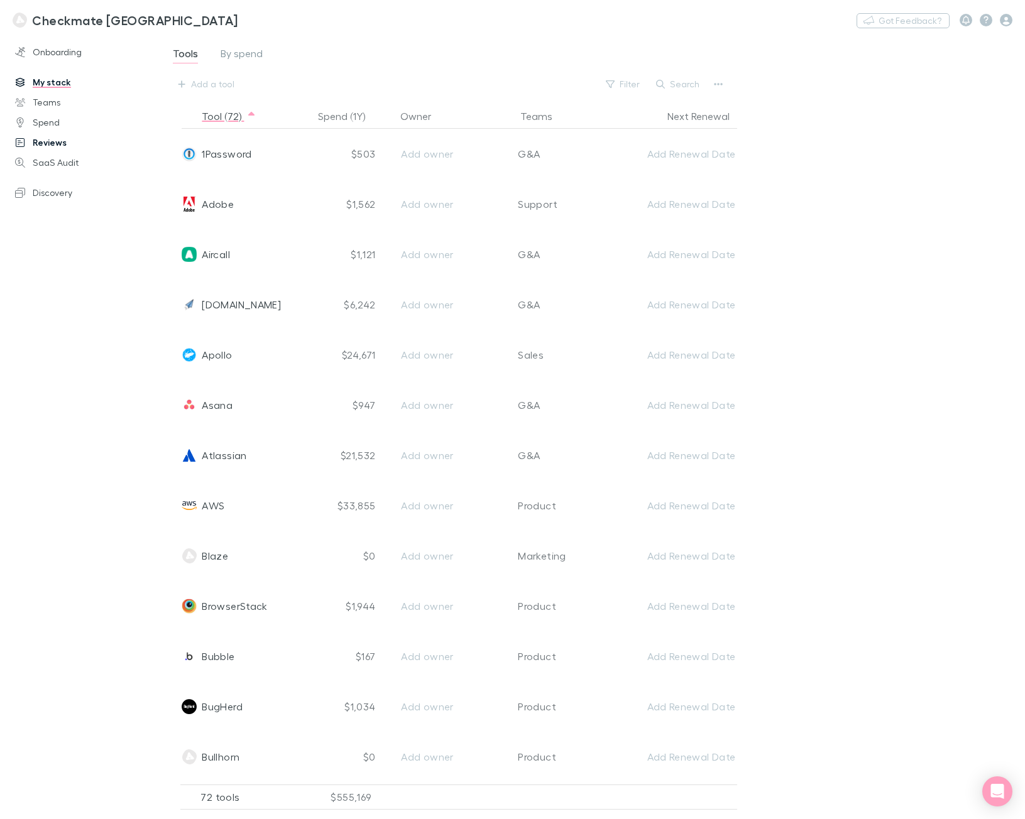
click at [60, 141] on link "Reviews" at bounding box center [84, 143] width 163 height 20
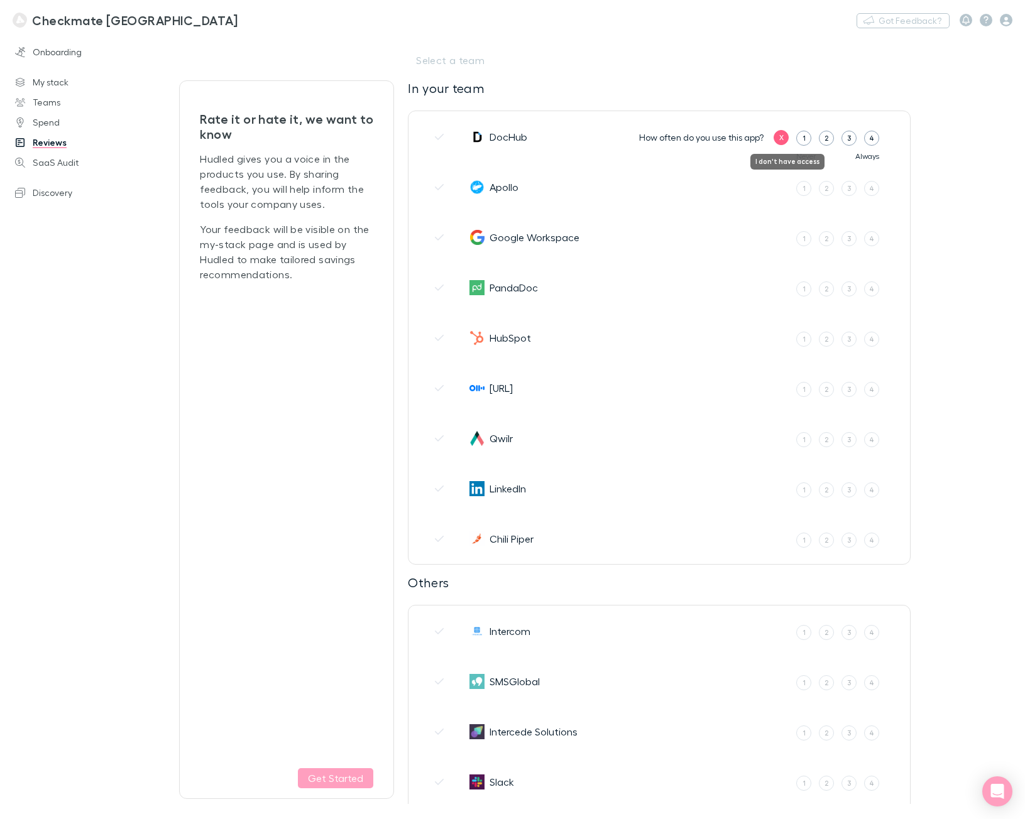
click at [780, 144] on label "X" at bounding box center [780, 137] width 15 height 15
click at [830, 192] on label "2" at bounding box center [825, 188] width 15 height 15
click at [0, 0] on input "2" at bounding box center [0, 0] width 0 height 0
click at [869, 241] on div "4" at bounding box center [871, 238] width 5 height 11
click at [0, 0] on input "4" at bounding box center [0, 0] width 0 height 0
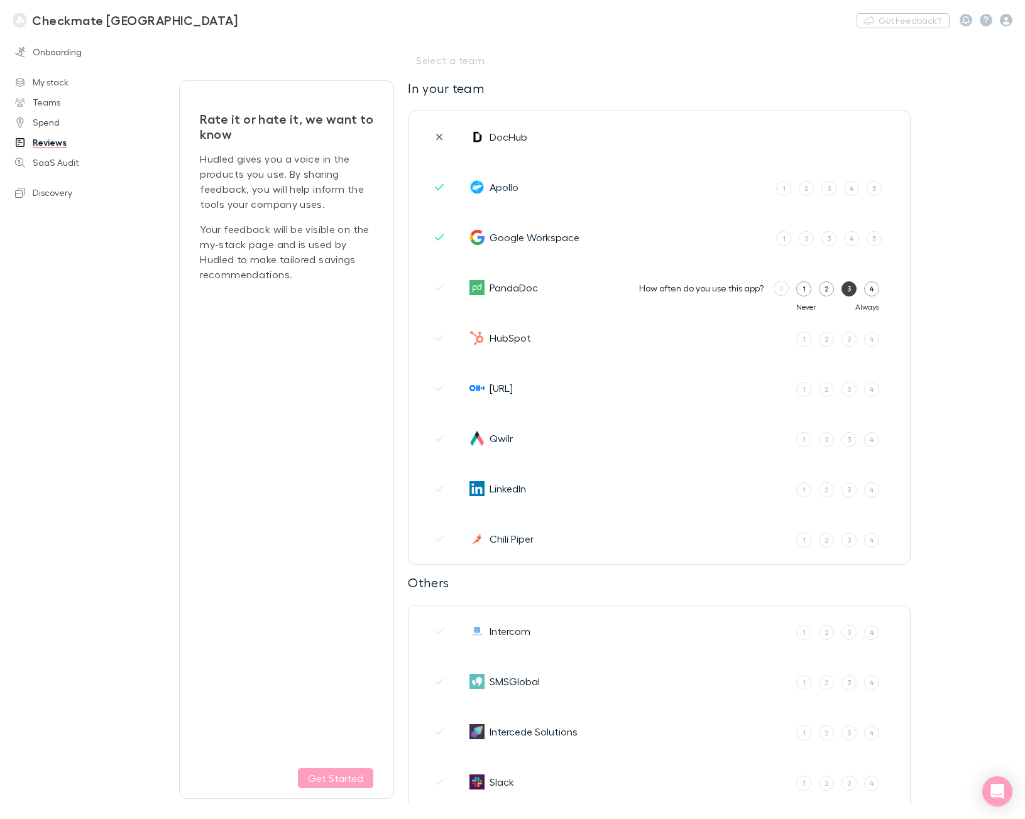
click at [848, 291] on div "3" at bounding box center [849, 288] width 4 height 11
click at [0, 0] on input "3" at bounding box center [0, 0] width 0 height 0
click at [872, 340] on div "4" at bounding box center [871, 339] width 5 height 11
click at [0, 0] on input "4" at bounding box center [0, 0] width 0 height 0
click at [870, 343] on label "5" at bounding box center [873, 339] width 15 height 15
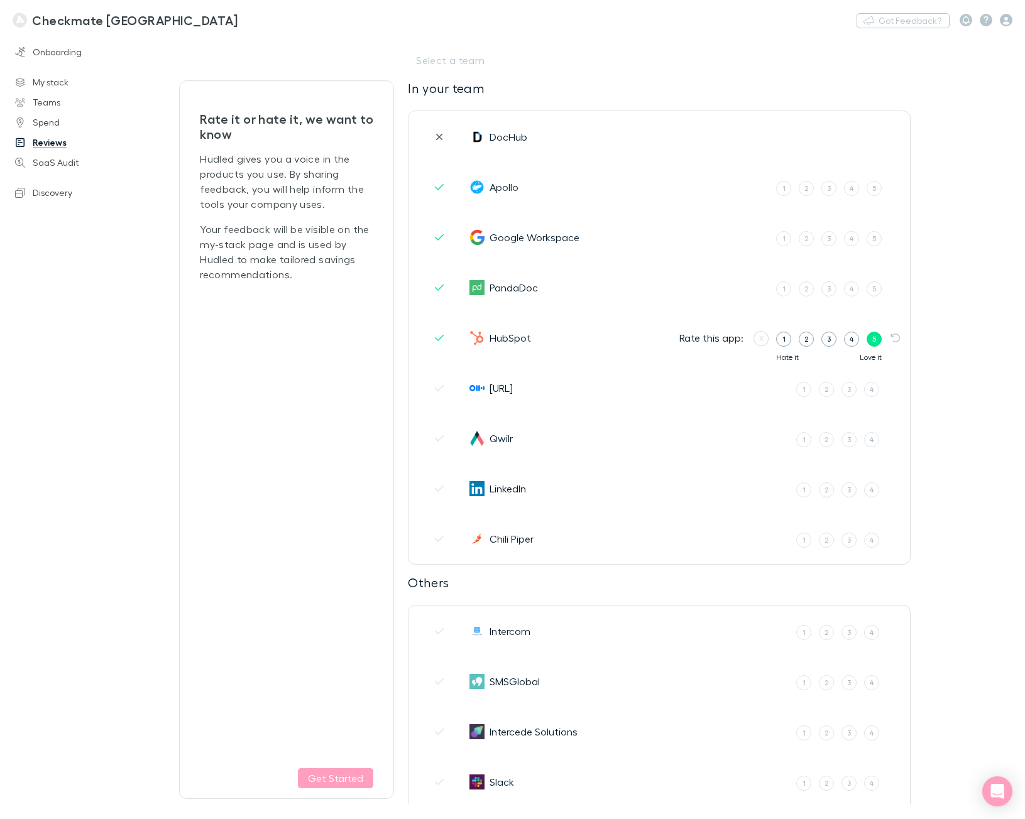
click at [0, 0] on input "5" at bounding box center [0, 0] width 0 height 0
click at [830, 293] on div "3" at bounding box center [829, 288] width 4 height 11
click at [0, 0] on input "3" at bounding box center [0, 0] width 0 height 0
click at [857, 239] on label "4" at bounding box center [851, 238] width 15 height 15
click at [0, 0] on input "4" at bounding box center [0, 0] width 0 height 0
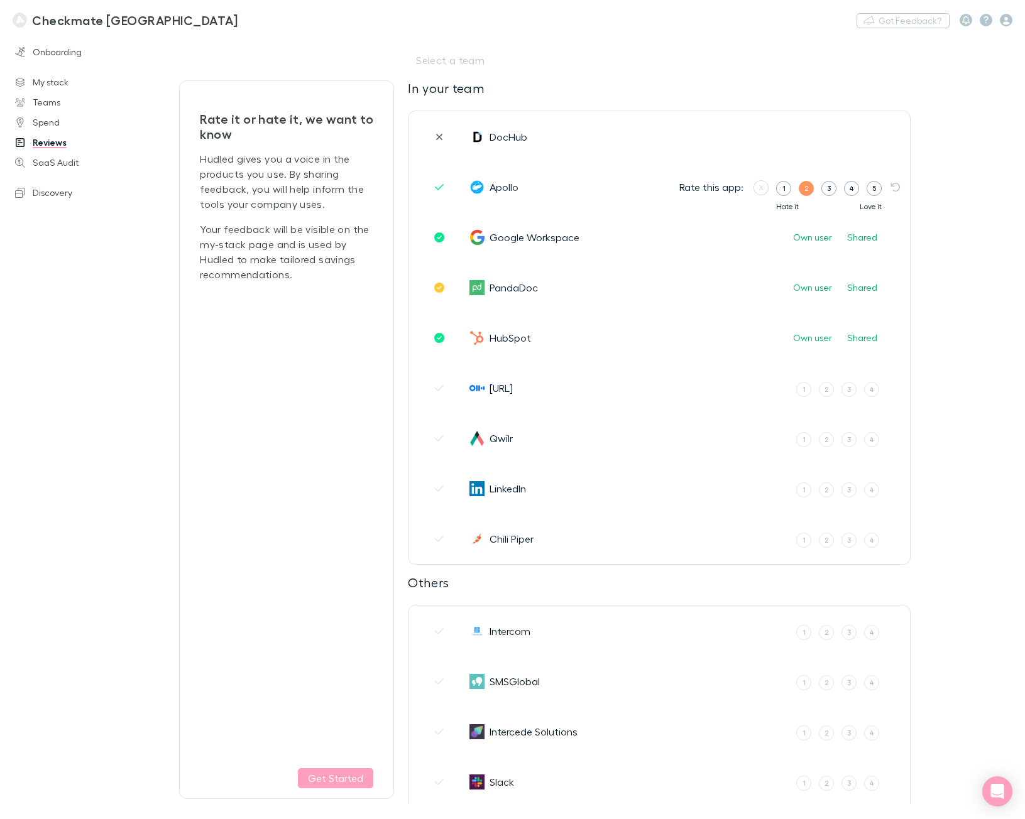
click at [809, 191] on label "2" at bounding box center [805, 188] width 15 height 15
click at [0, 0] on input "2" at bounding box center [0, 0] width 0 height 0
click at [800, 389] on label "1" at bounding box center [803, 389] width 15 height 15
click at [0, 0] on input "1" at bounding box center [0, 0] width 0 height 0
click at [798, 388] on button "No" at bounding box center [798, 388] width 26 height 15
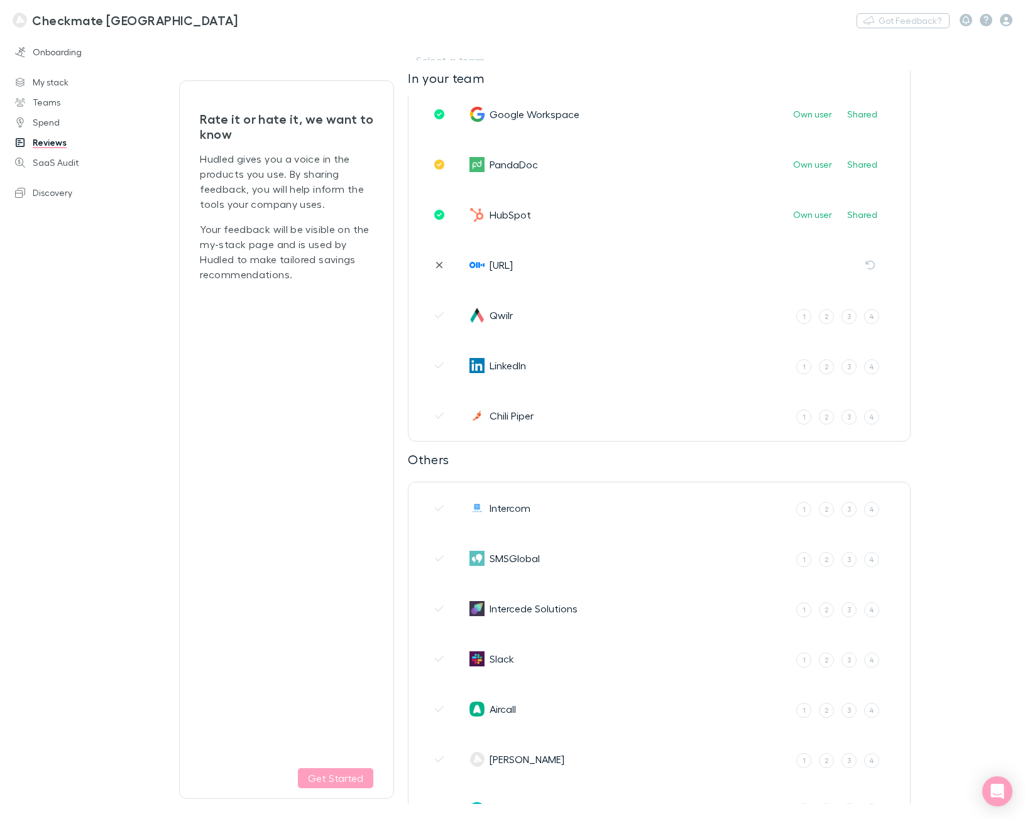
scroll to position [126, 0]
click at [825, 313] on div "2" at bounding box center [826, 313] width 4 height 11
click at [0, 0] on input "2" at bounding box center [0, 0] width 0 height 0
click at [825, 315] on label "3" at bounding box center [828, 314] width 15 height 15
click at [0, 0] on input "3" at bounding box center [0, 0] width 0 height 0
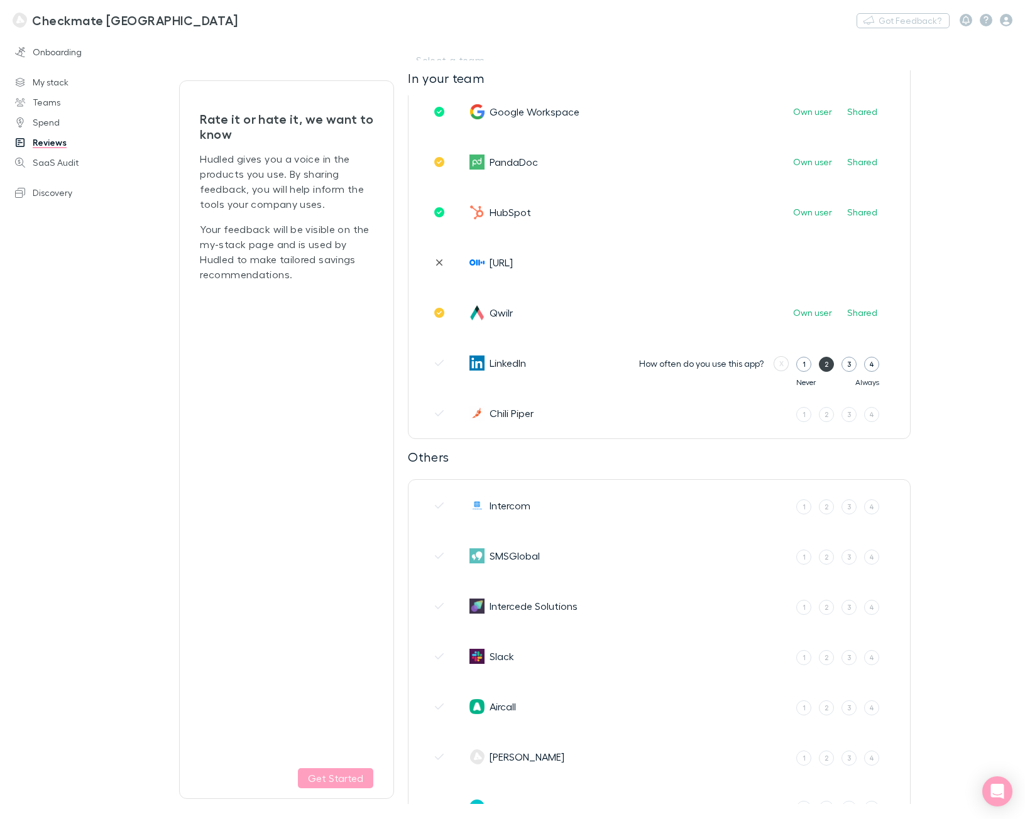
click at [827, 369] on div "2" at bounding box center [826, 364] width 4 height 11
click at [0, 0] on input "2" at bounding box center [0, 0] width 0 height 0
click at [824, 369] on label "3" at bounding box center [828, 364] width 15 height 15
click at [0, 0] on input "3" at bounding box center [0, 0] width 0 height 0
click at [821, 415] on label "2" at bounding box center [825, 414] width 15 height 15
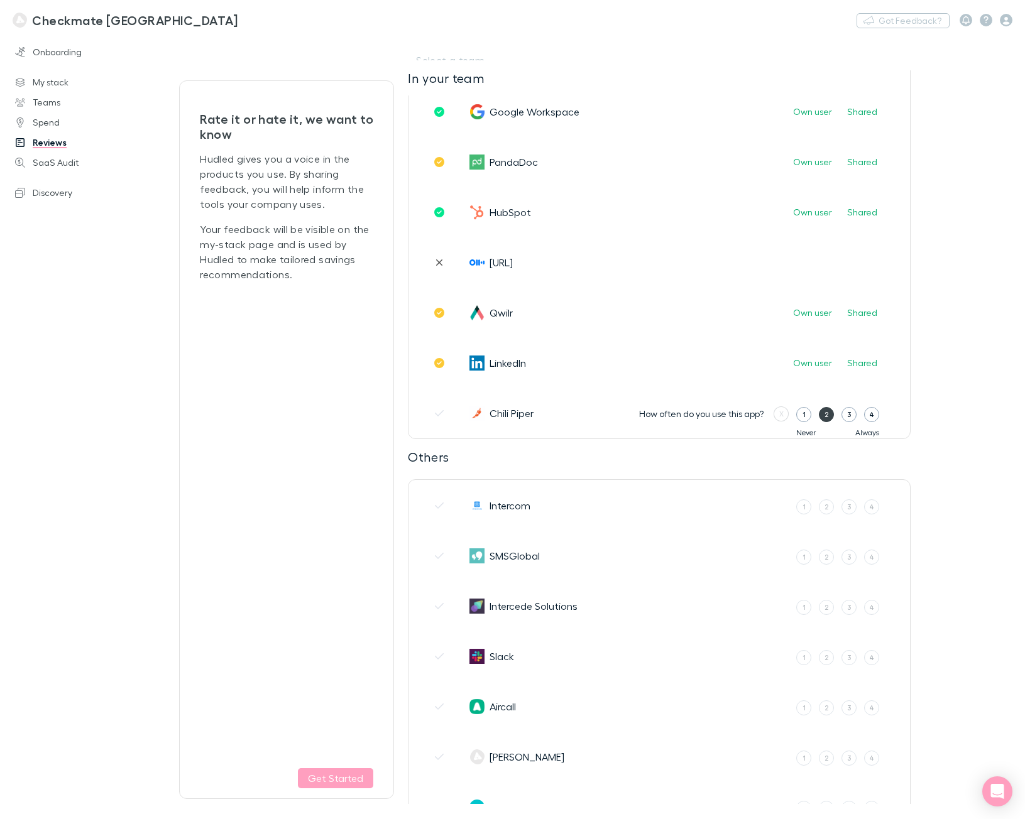
click at [0, 0] on input "2" at bounding box center [0, 0] width 0 height 0
click at [803, 414] on label "2" at bounding box center [805, 414] width 15 height 15
click at [0, 0] on input "2" at bounding box center [0, 0] width 0 height 0
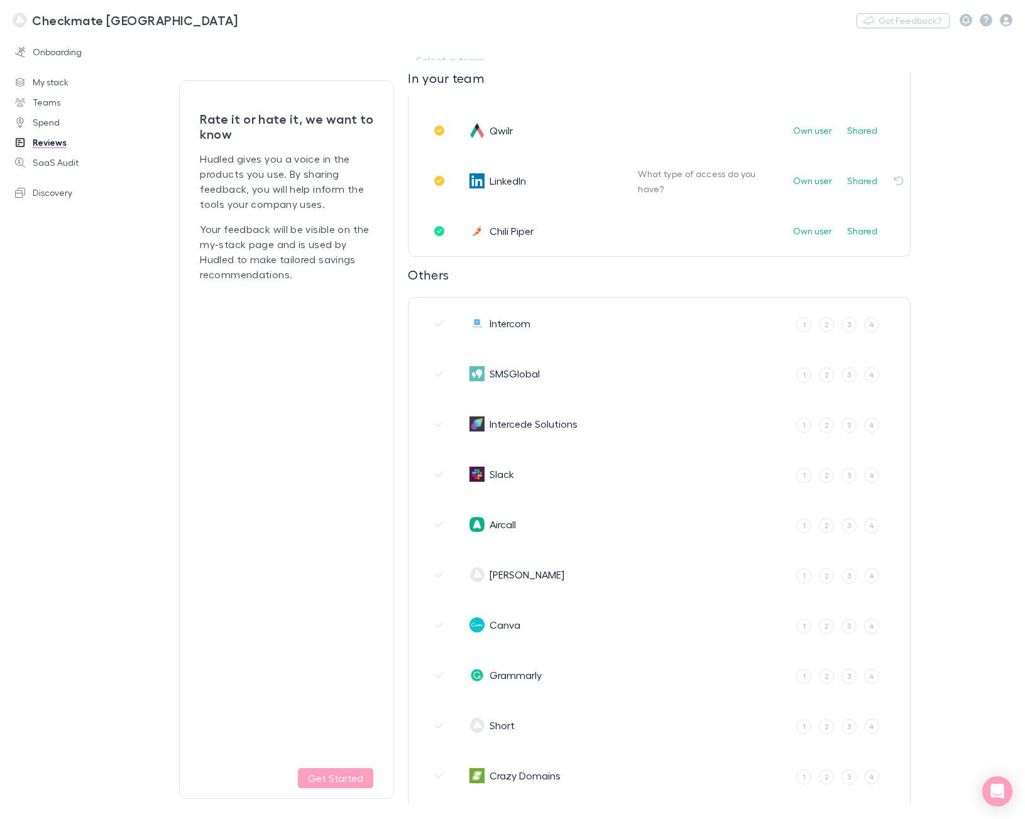
scroll to position [314, 0]
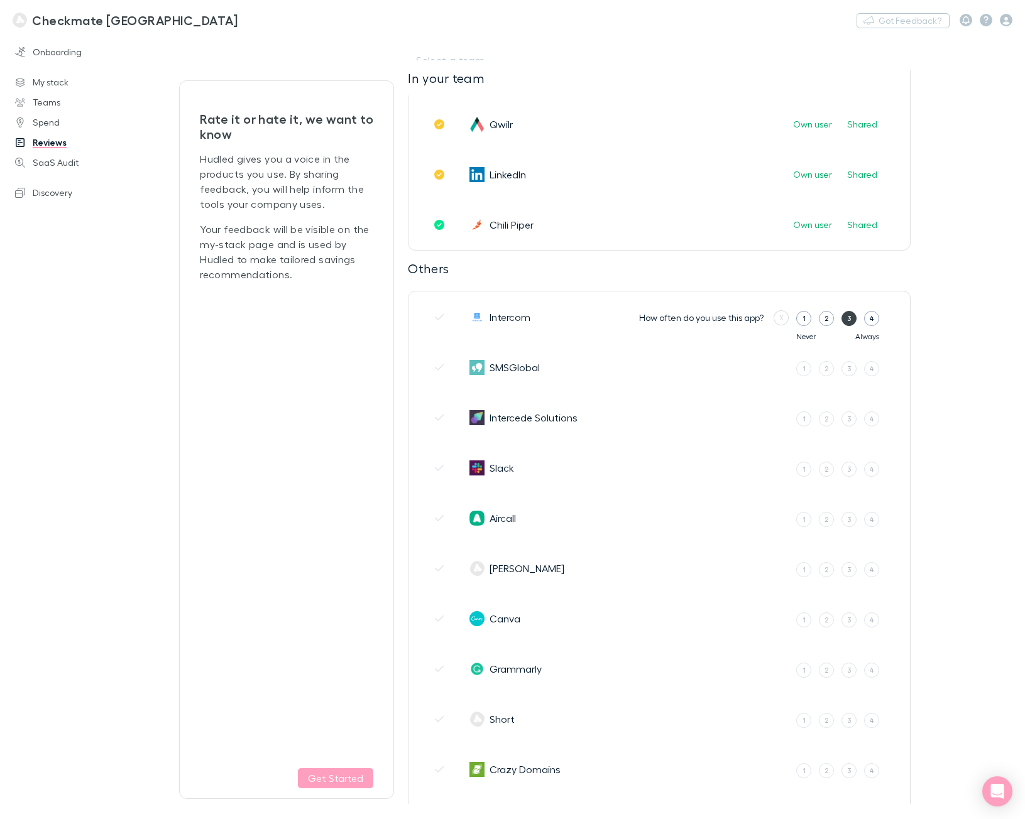
click at [844, 320] on label "3" at bounding box center [848, 318] width 15 height 15
click at [0, 0] on input "3" at bounding box center [0, 0] width 0 height 0
click at [827, 318] on div "3" at bounding box center [829, 318] width 4 height 11
click at [0, 0] on input "3" at bounding box center [0, 0] width 0 height 0
click at [891, 313] on button "Undo previous response" at bounding box center [898, 317] width 18 height 18
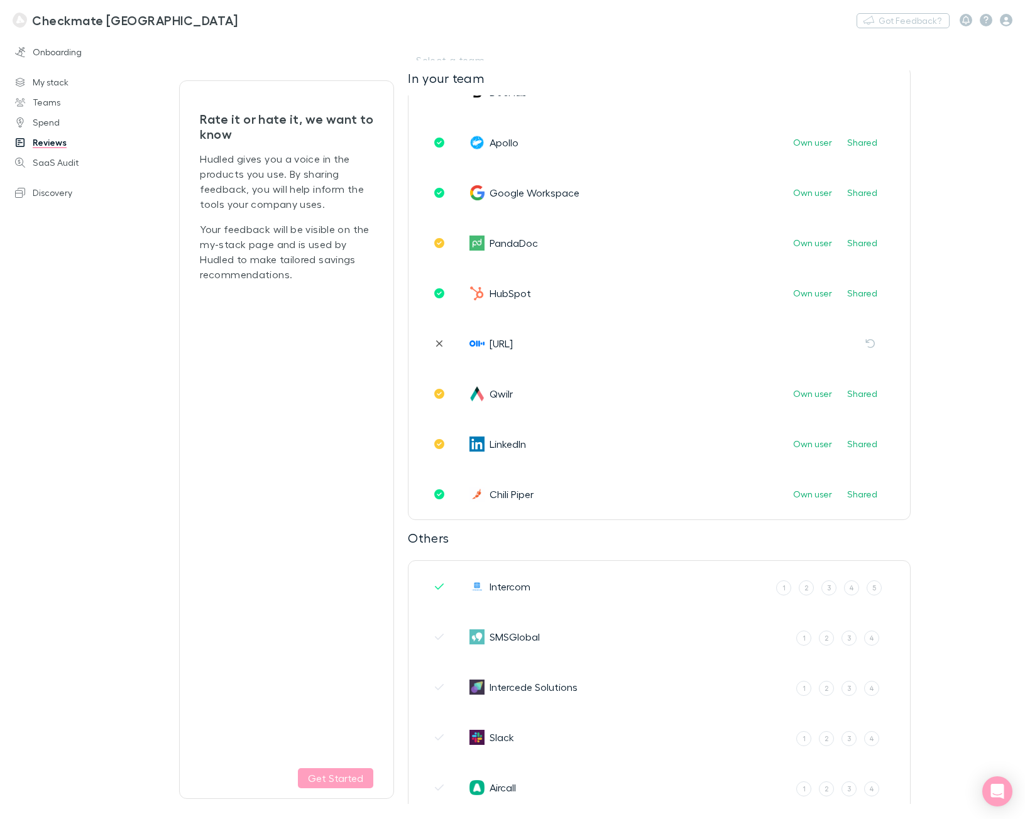
scroll to position [0, 0]
